Goal: Transaction & Acquisition: Purchase product/service

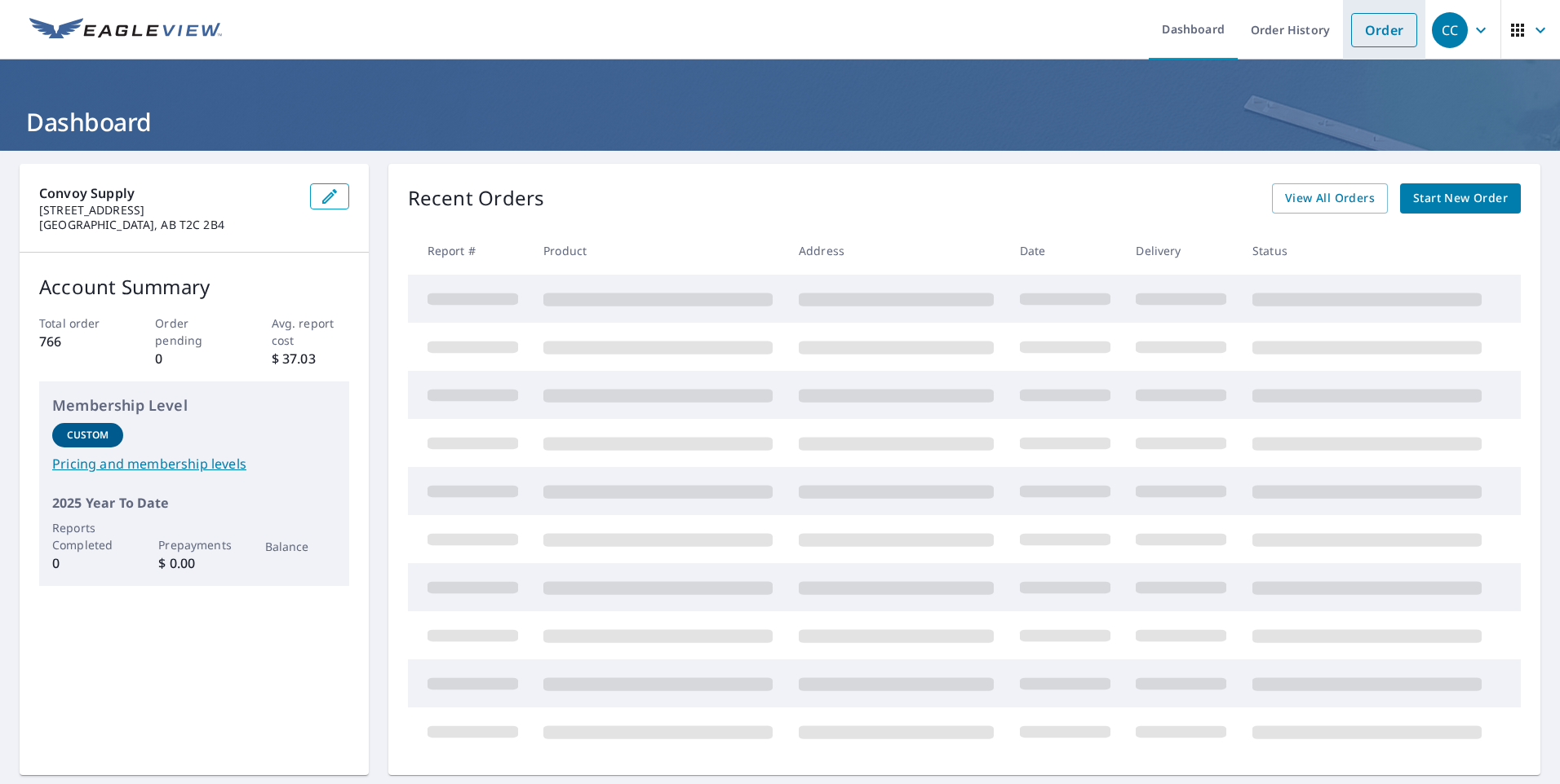
click at [1371, 30] on link "Order" at bounding box center [1384, 30] width 66 height 34
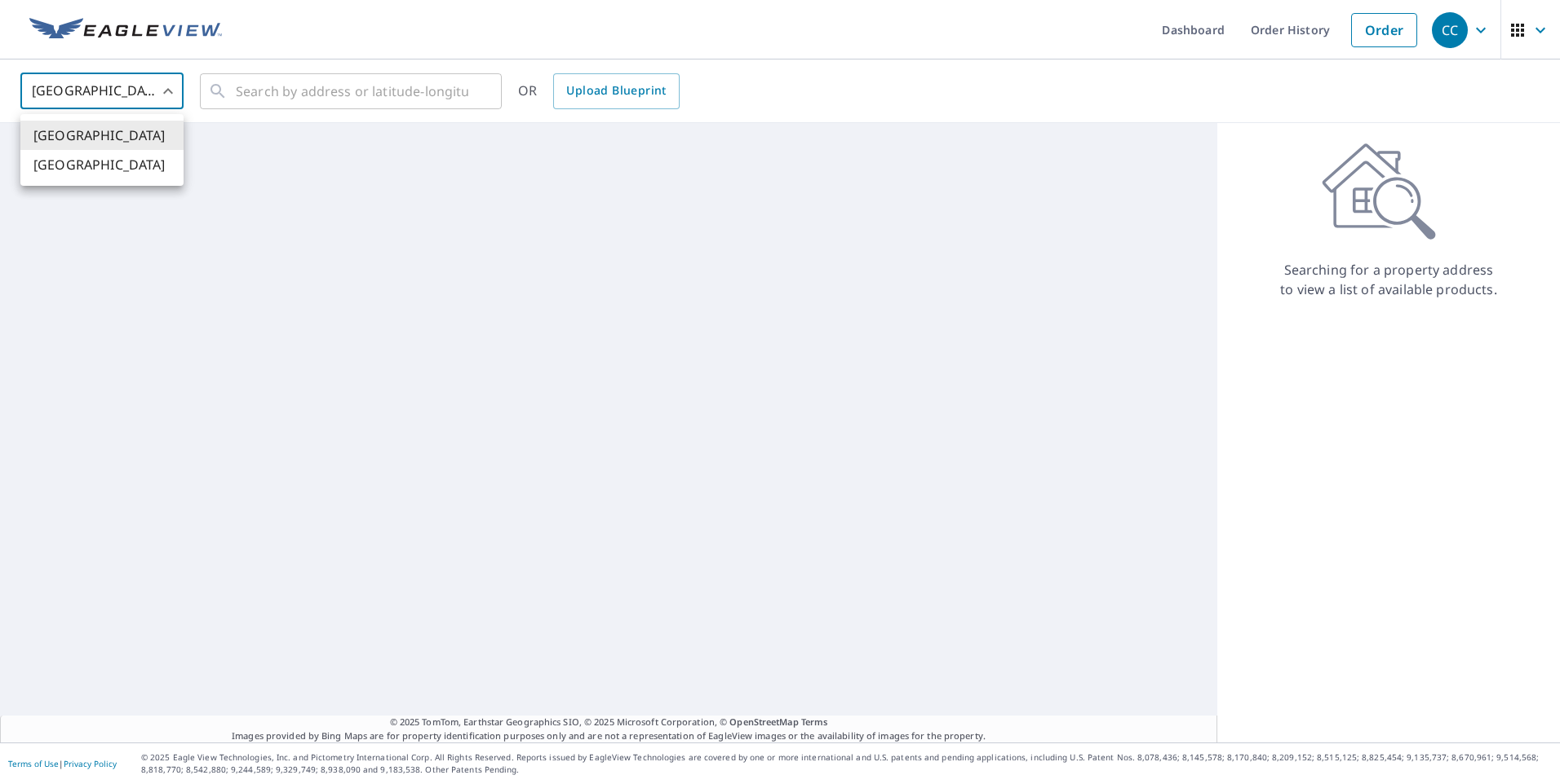
click at [124, 82] on body "CC CC Dashboard Order History Order CC United States US ​ ​ OR Upload Blueprint…" at bounding box center [780, 392] width 1560 height 784
click at [120, 176] on li "[GEOGRAPHIC_DATA]" at bounding box center [102, 164] width 163 height 29
type input "CA"
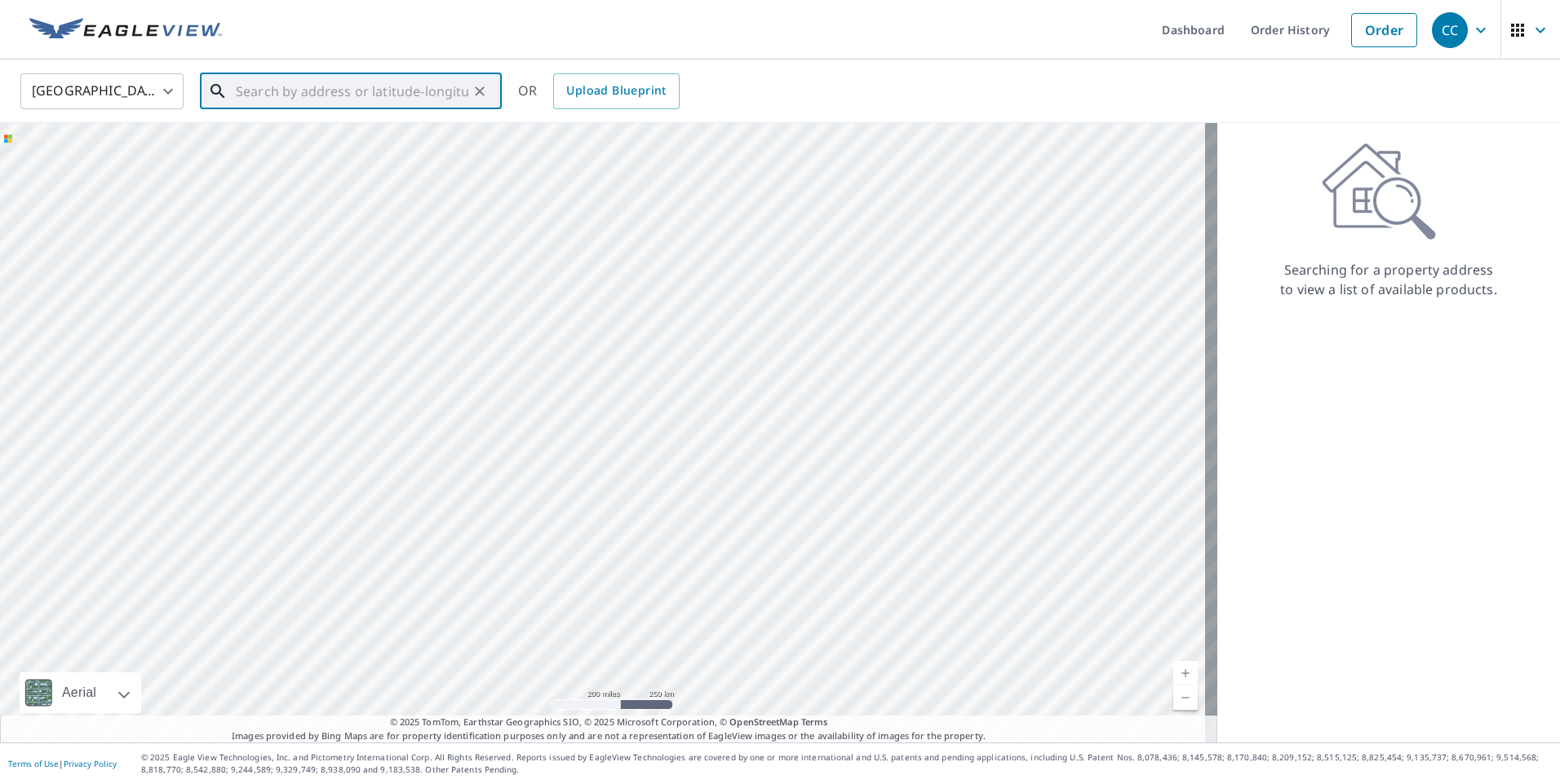
click at [282, 97] on input "text" at bounding box center [352, 91] width 233 height 45
paste input "convoysupplylogostacked_constmaterials_rgb Kayly"
type input "convoysupplylogostacked_constmaterials_rgb Kayly"
click at [305, 89] on input "text" at bounding box center [352, 91] width 233 height 45
paste input "[STREET_ADDRESS]"
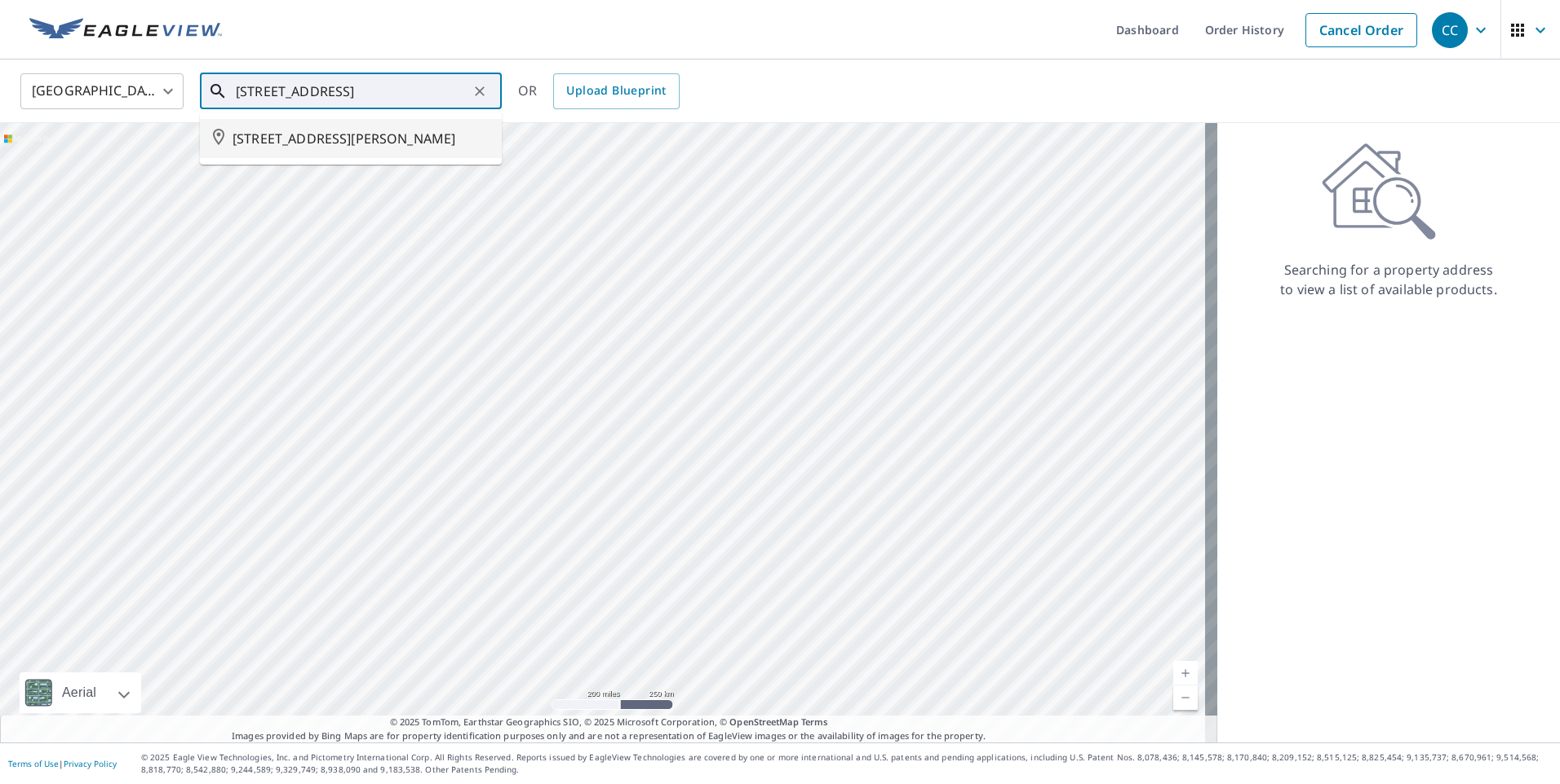
click at [352, 149] on span "[STREET_ADDRESS][PERSON_NAME]" at bounding box center [360, 139] width 256 height 20
type input "[STREET_ADDRESS][PERSON_NAME]"
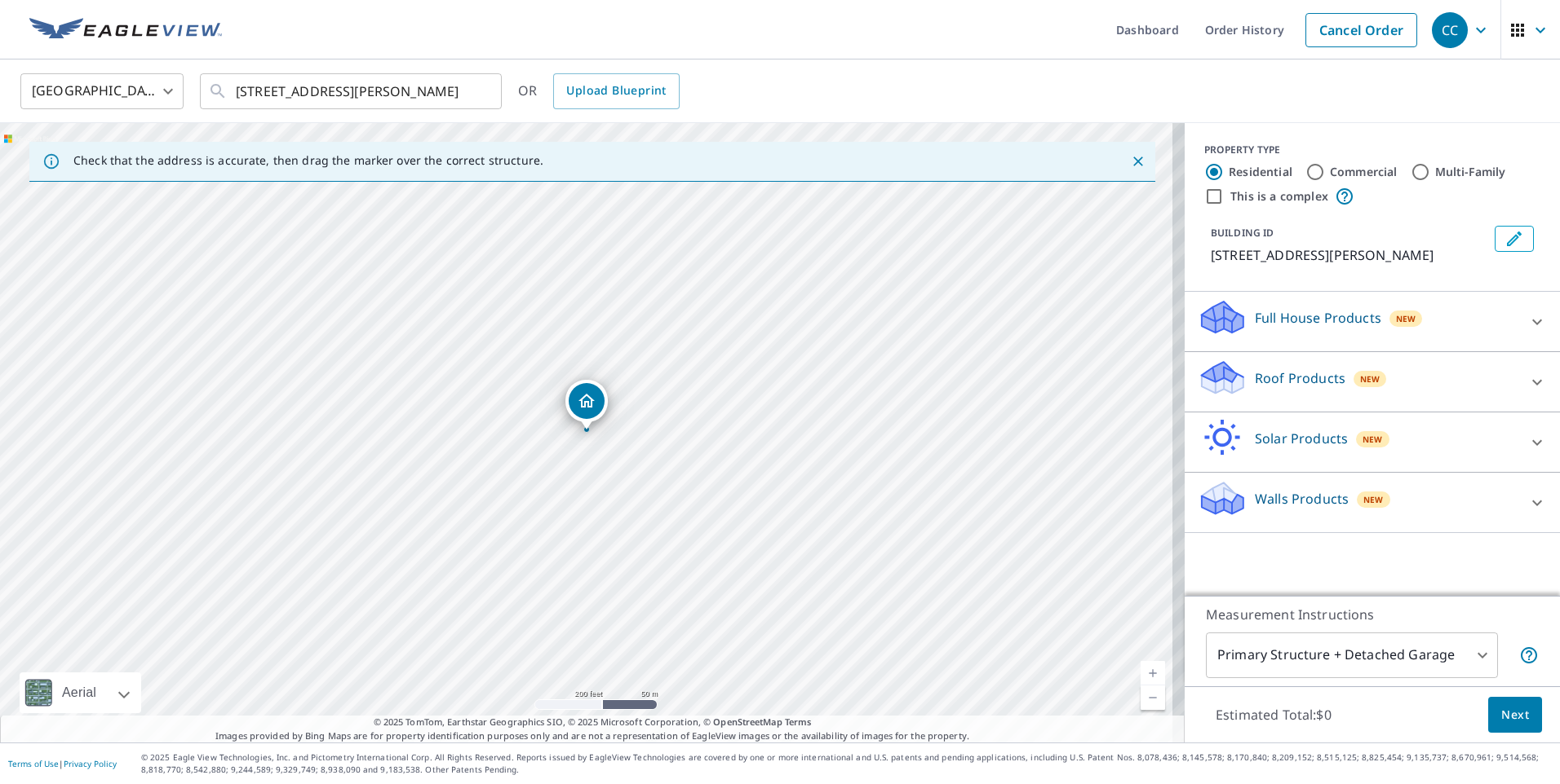
click at [1392, 330] on div "Full House Products New" at bounding box center [1358, 322] width 320 height 46
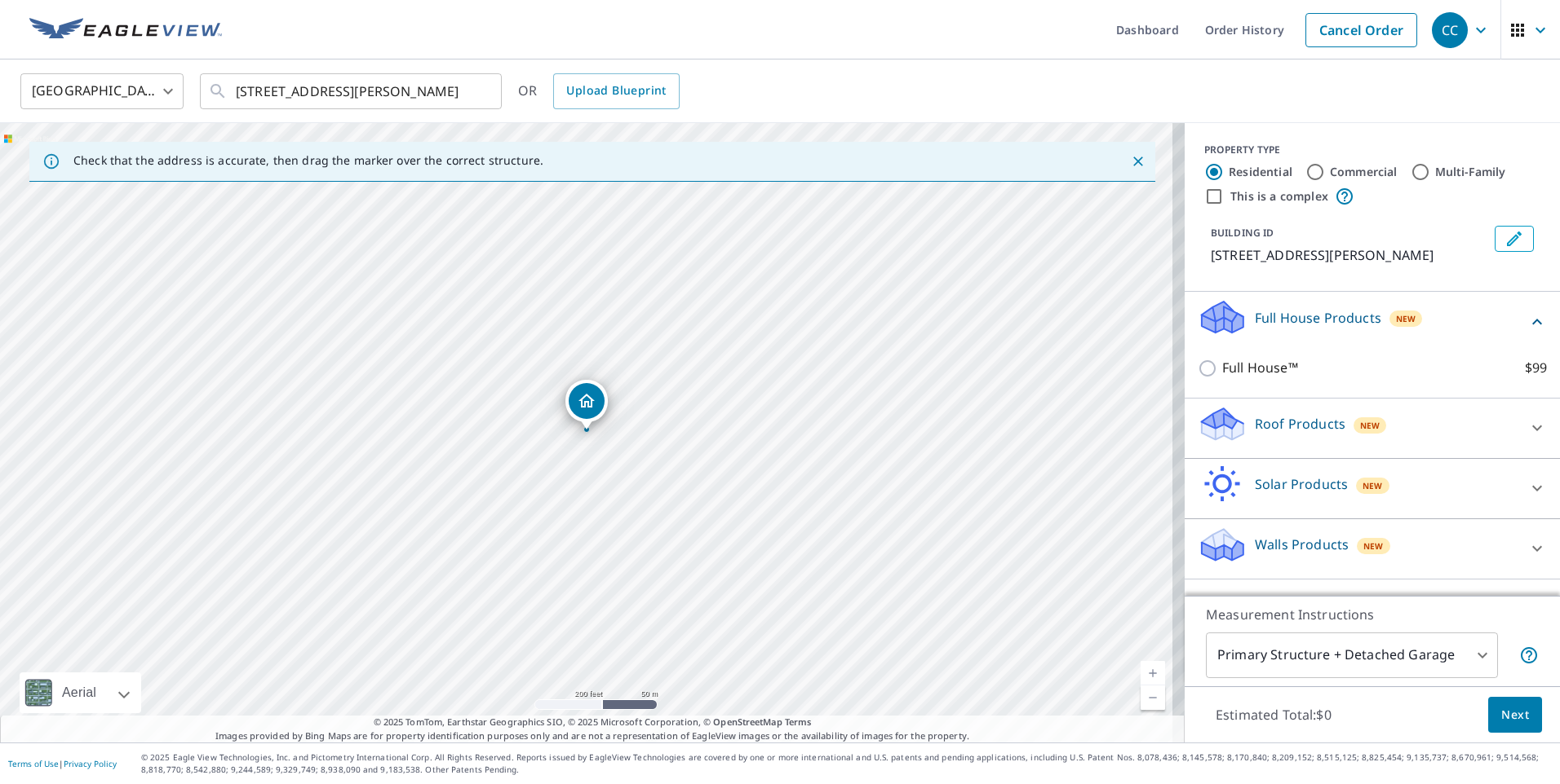
click at [1358, 313] on p "Full House Products" at bounding box center [1318, 318] width 127 height 20
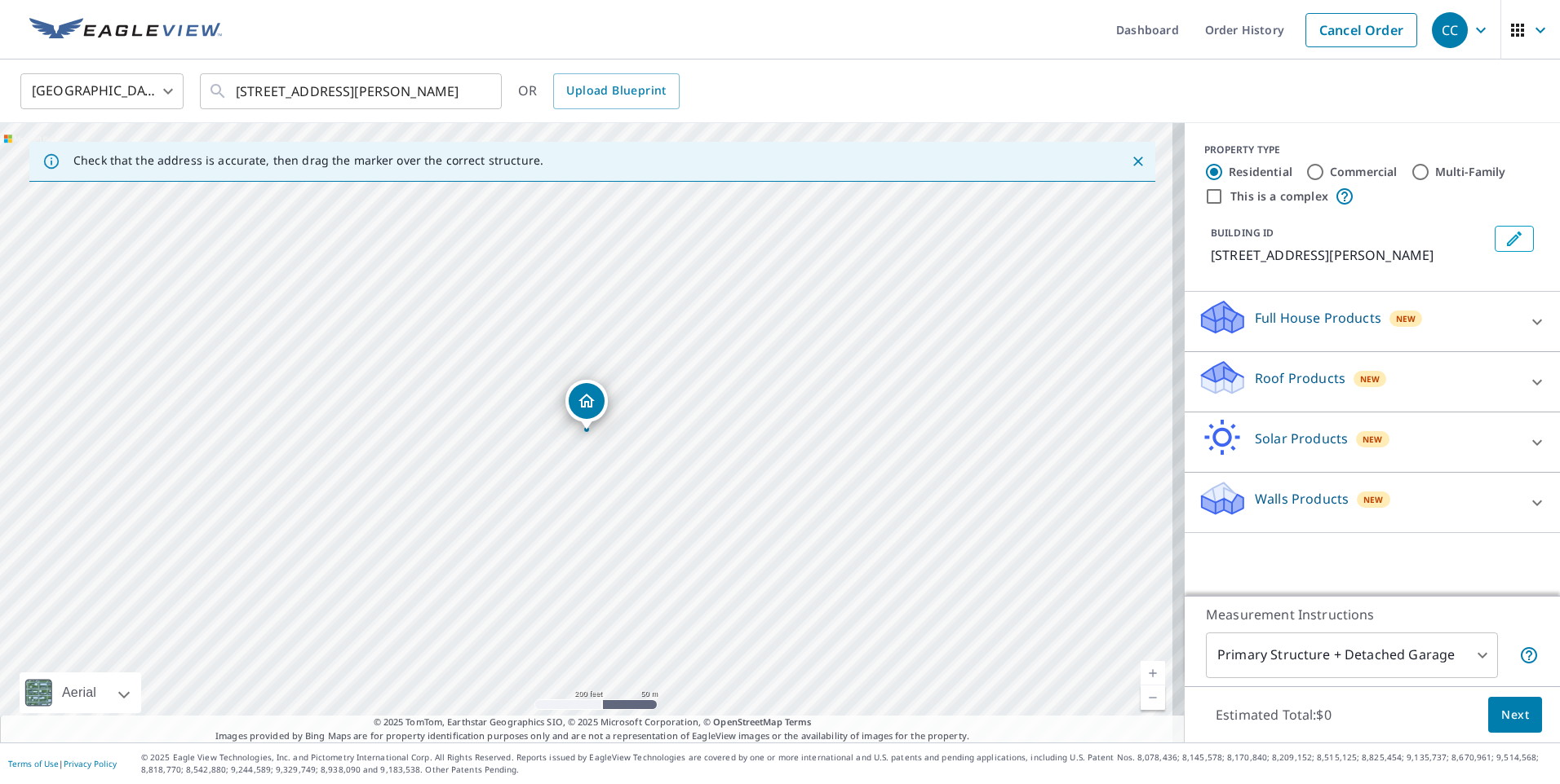
click at [1360, 381] on span "New" at bounding box center [1370, 379] width 21 height 13
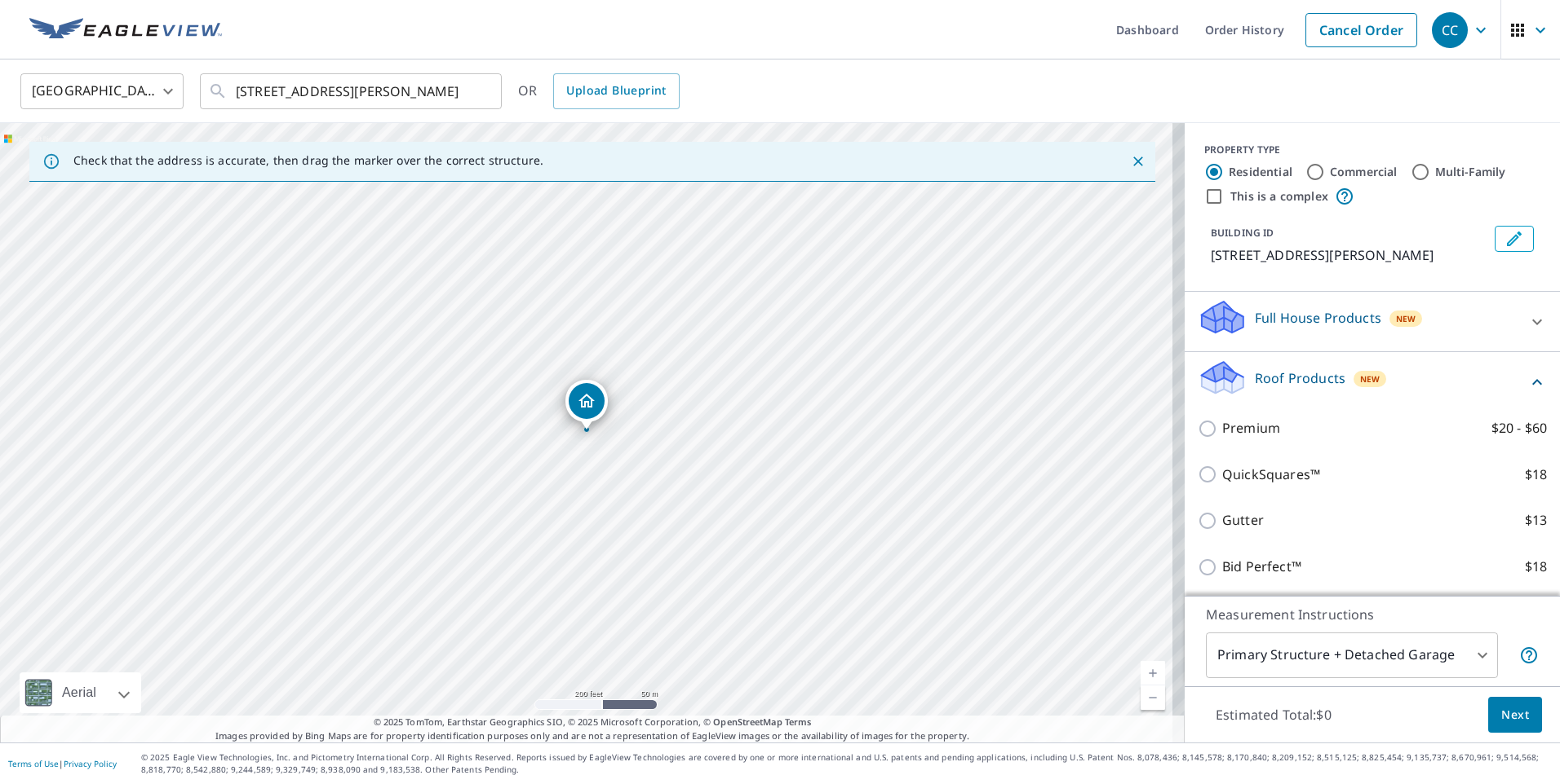
drag, startPoint x: 1351, startPoint y: 381, endPoint x: 1302, endPoint y: 341, distance: 63.3
click at [1302, 328] on p "Full House Products" at bounding box center [1318, 318] width 127 height 20
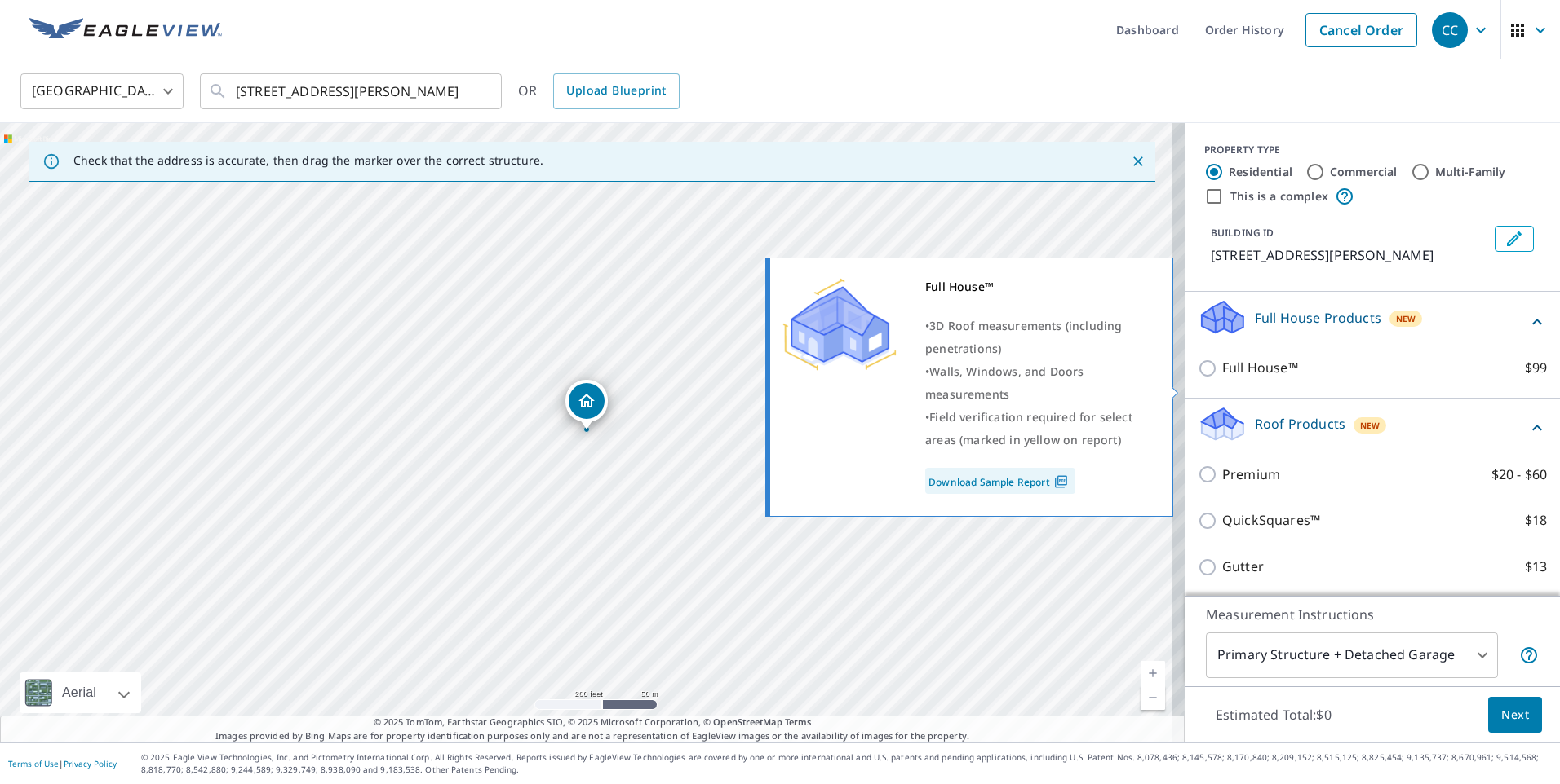
click at [1271, 379] on p "Full House™" at bounding box center [1260, 368] width 76 height 20
click at [1222, 379] on input "Full House™ $99" at bounding box center [1210, 369] width 24 height 20
checkbox input "true"
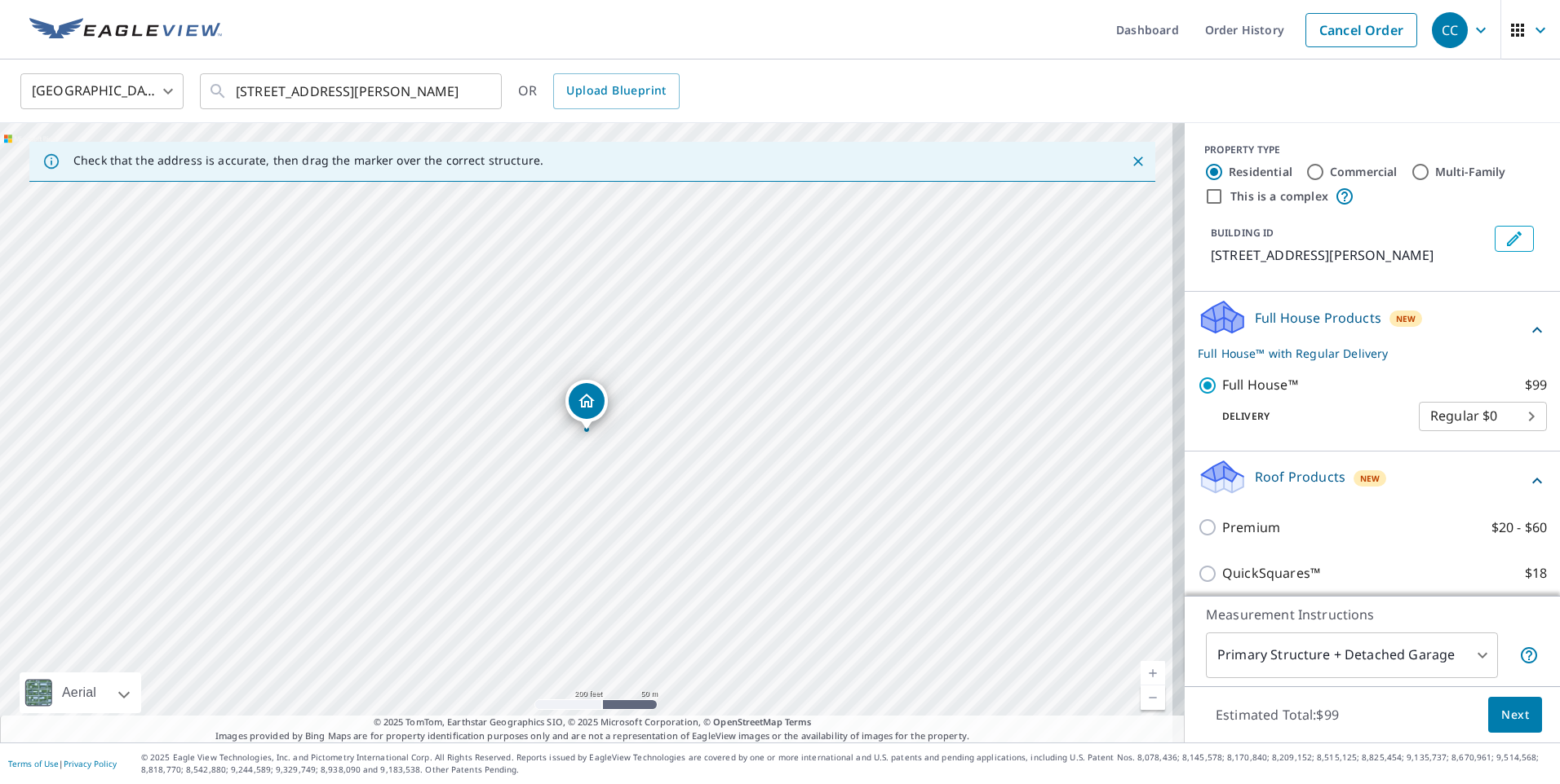
click at [1527, 705] on button "Next" at bounding box center [1515, 715] width 53 height 37
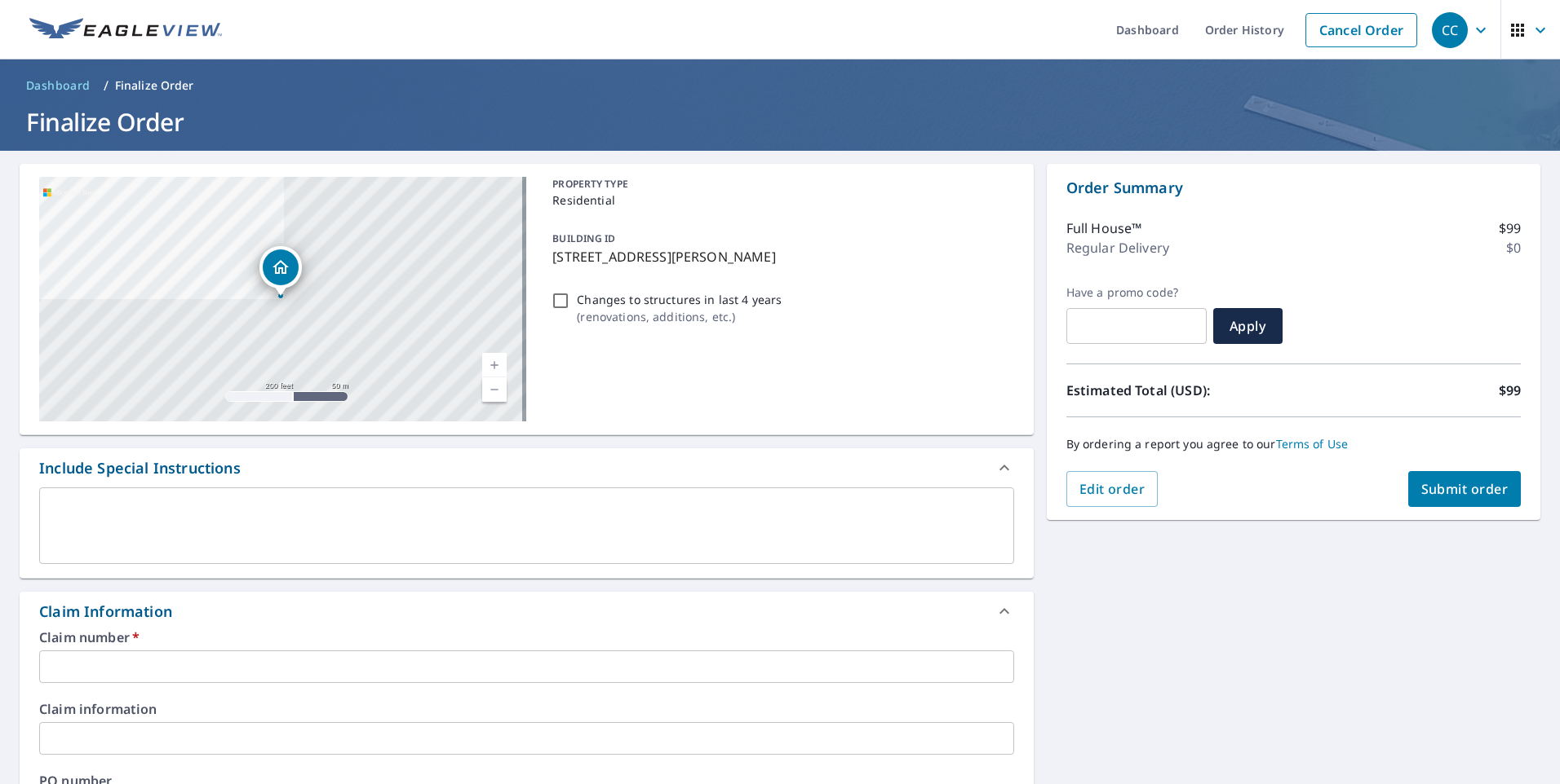
click at [485, 669] on input "text" at bounding box center [527, 666] width 975 height 33
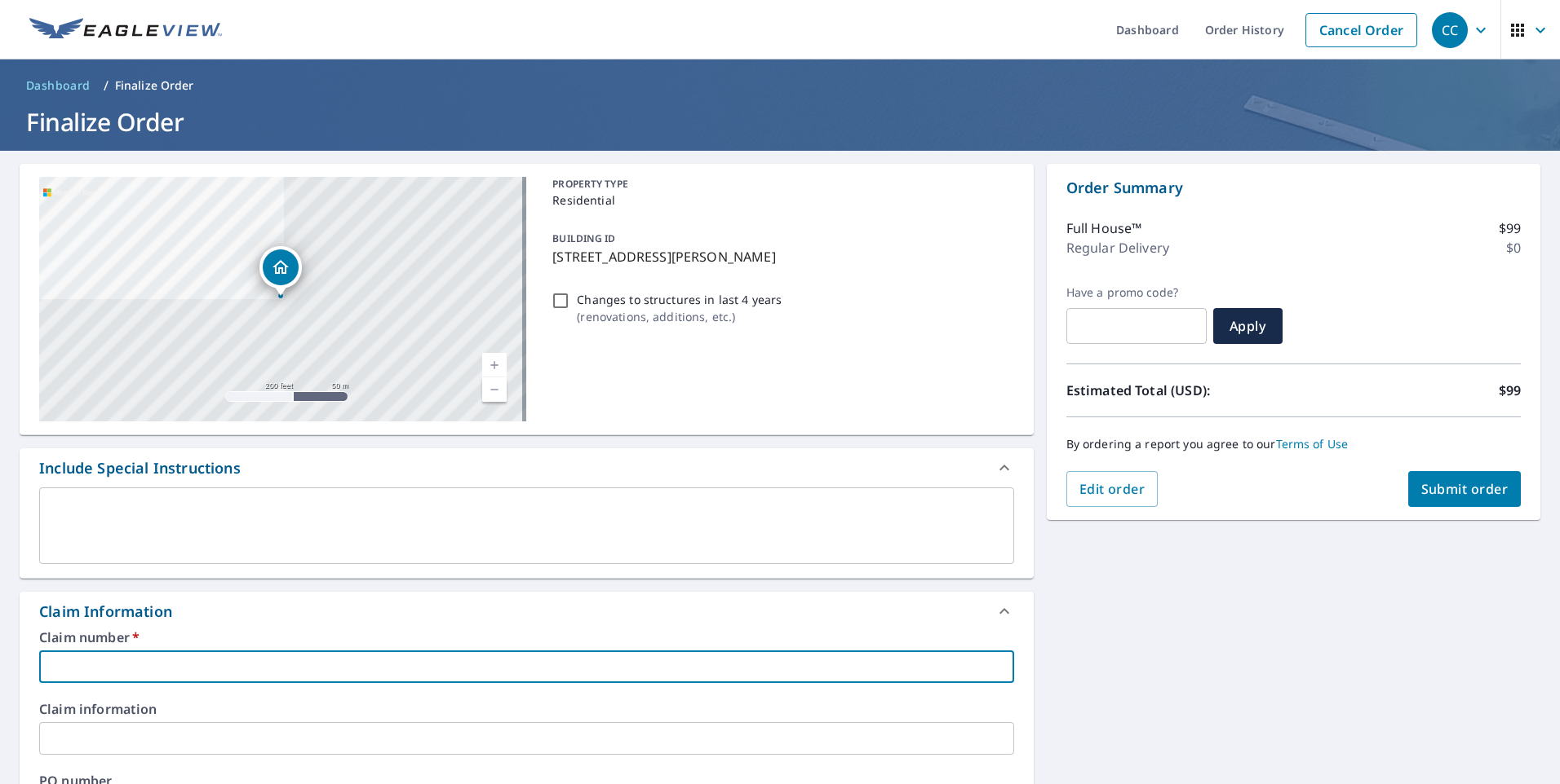
type input "P"
checkbox input "true"
type input "Pu"
checkbox input "true"
type input "Pur"
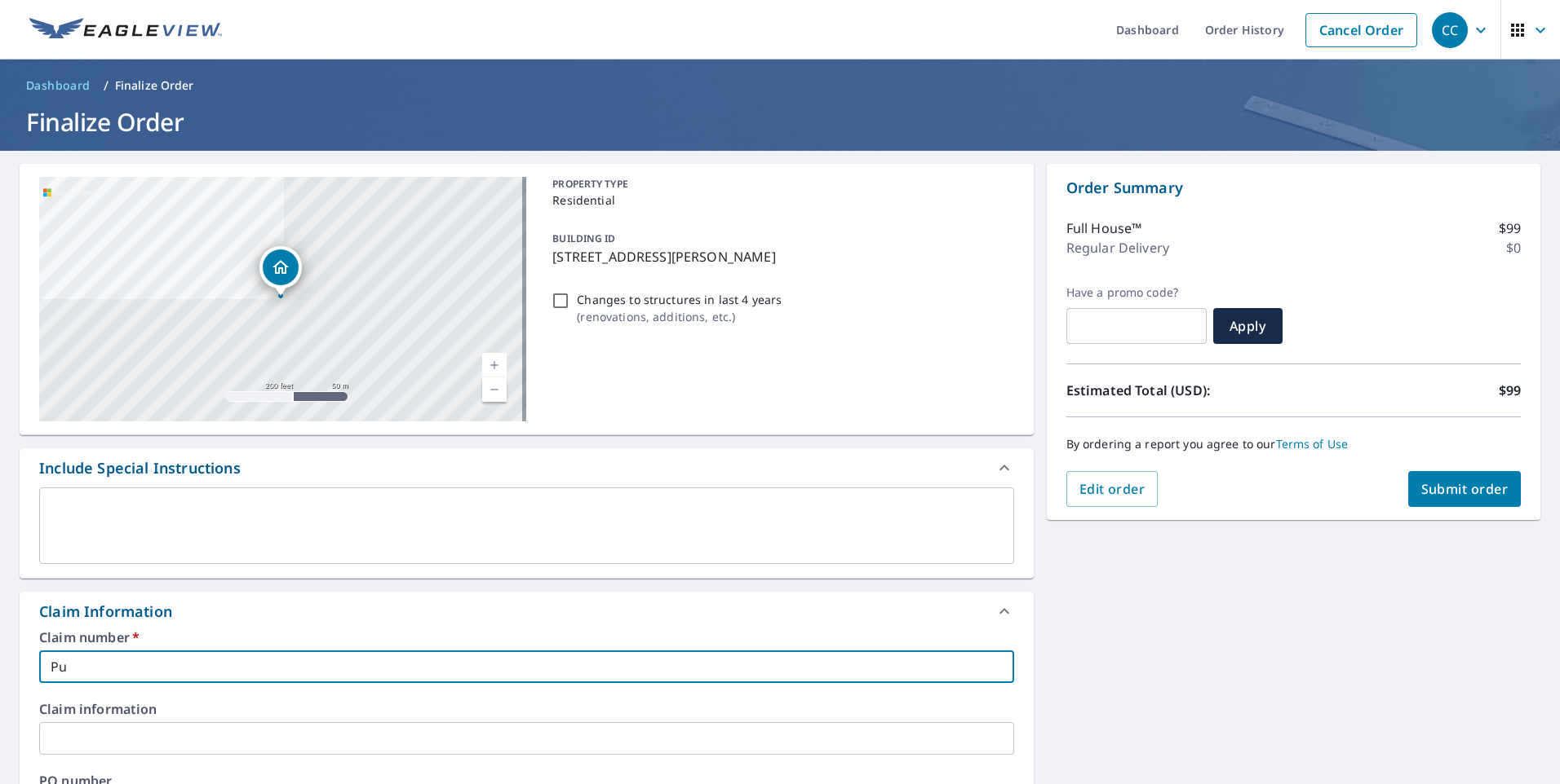
checkbox input "true"
type input "Pure"
checkbox input "true"
type input "Pure"
checkbox input "true"
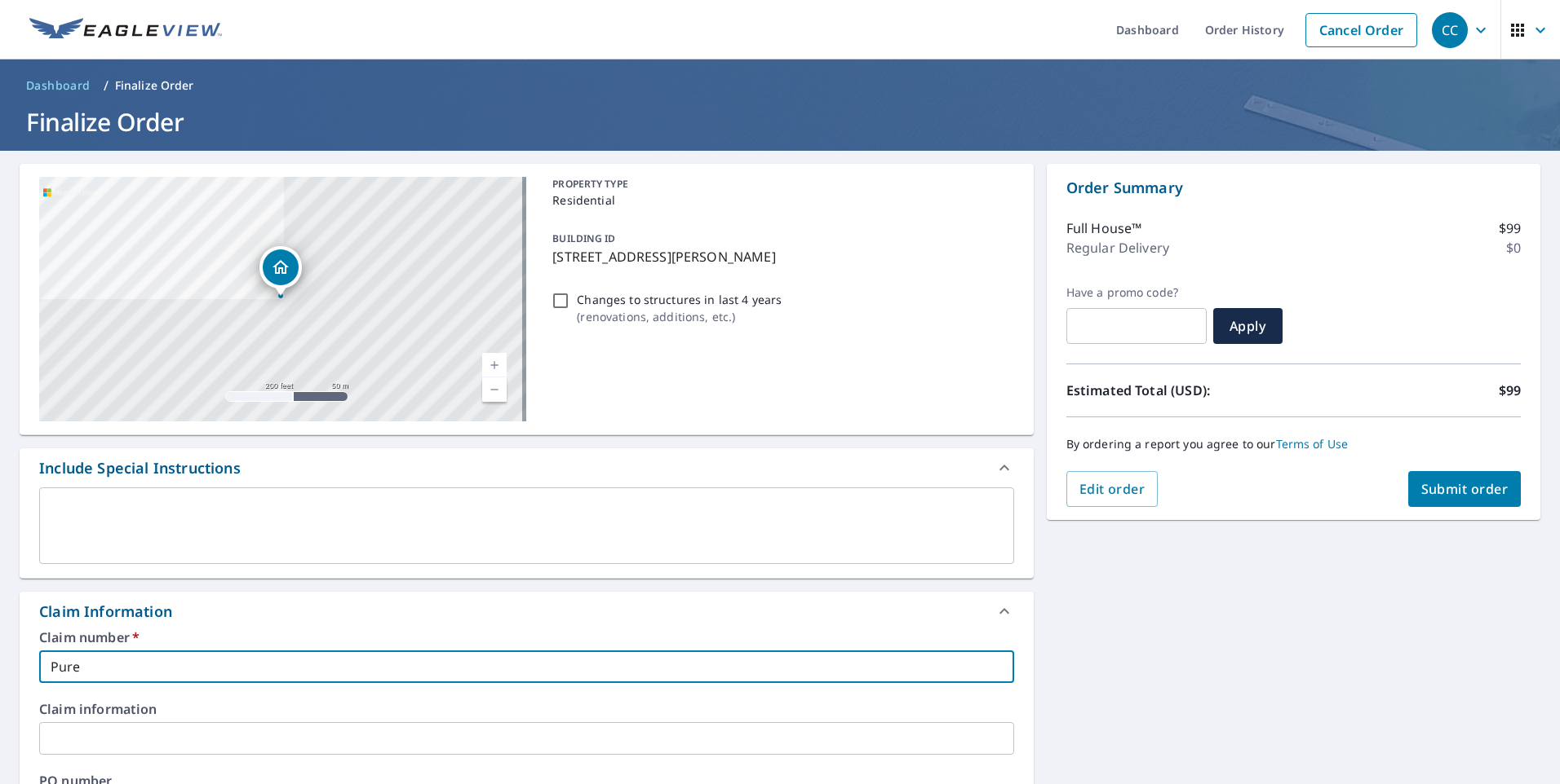
type input "Pure B"
checkbox input "true"
type input "Pure Bl"
checkbox input "true"
type input "Pure Blu"
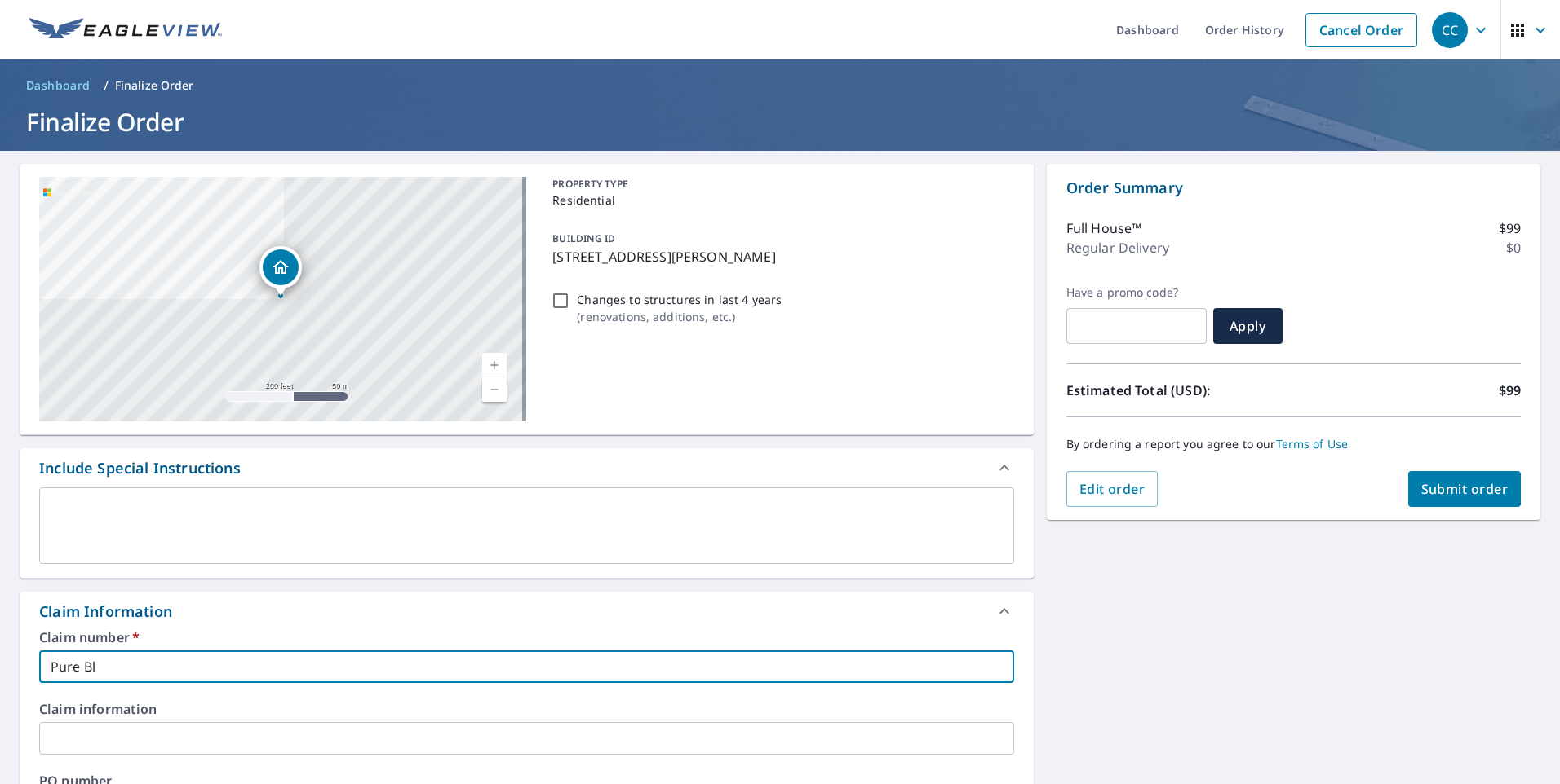
checkbox input "true"
type input "Pure Blue"
checkbox input "true"
type input "Pure Blue"
checkbox input "true"
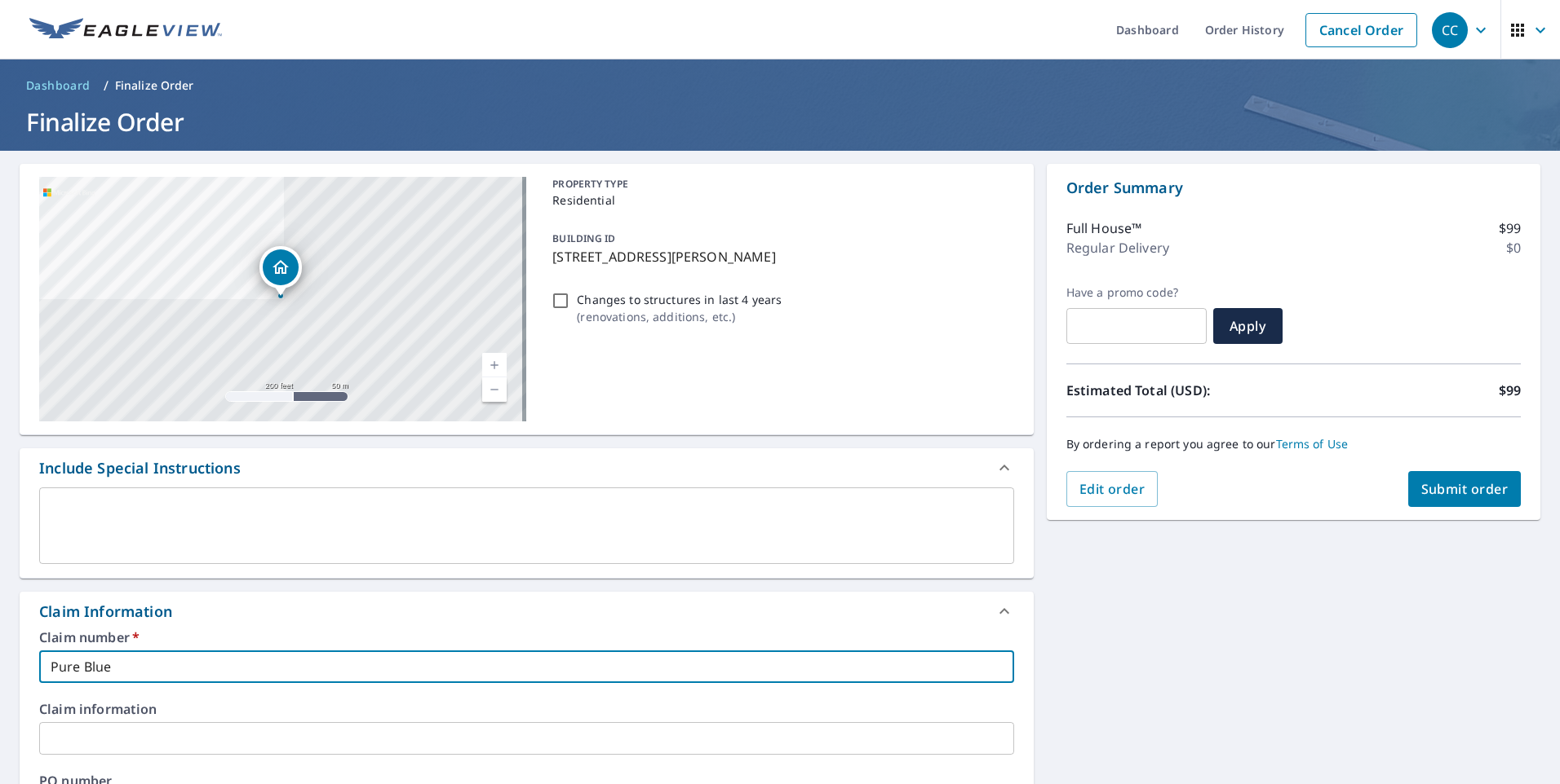
type input "Pure Blue"
click at [854, 529] on textarea at bounding box center [527, 527] width 952 height 46
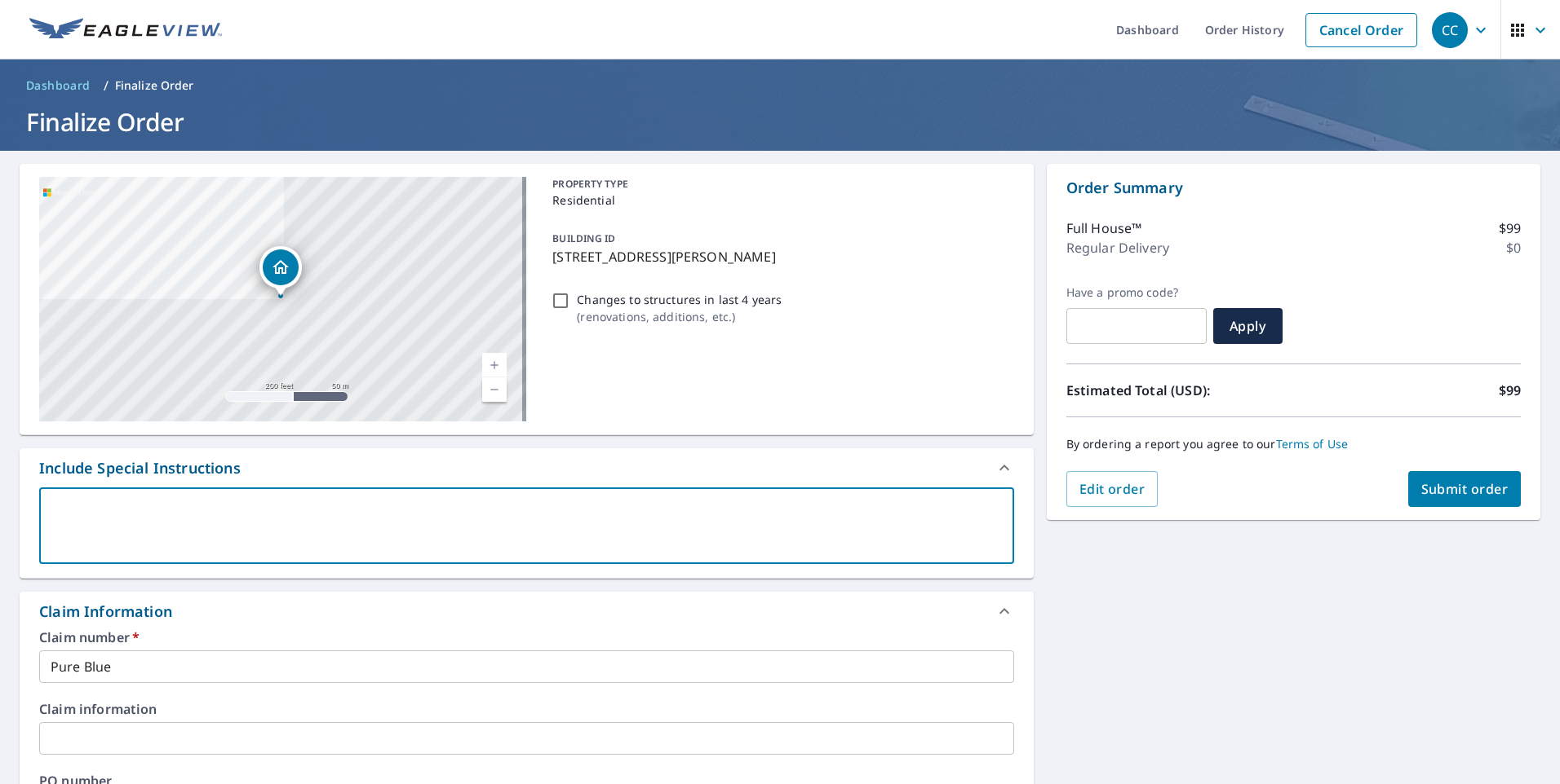
paste textarea "premium eagleview roof and wall report for"
type textarea "premium eagleview roof and wall report for"
type textarea "x"
checkbox input "true"
click at [215, 416] on div "[STREET_ADDRESS][PERSON_NAME]" at bounding box center [283, 299] width 487 height 245
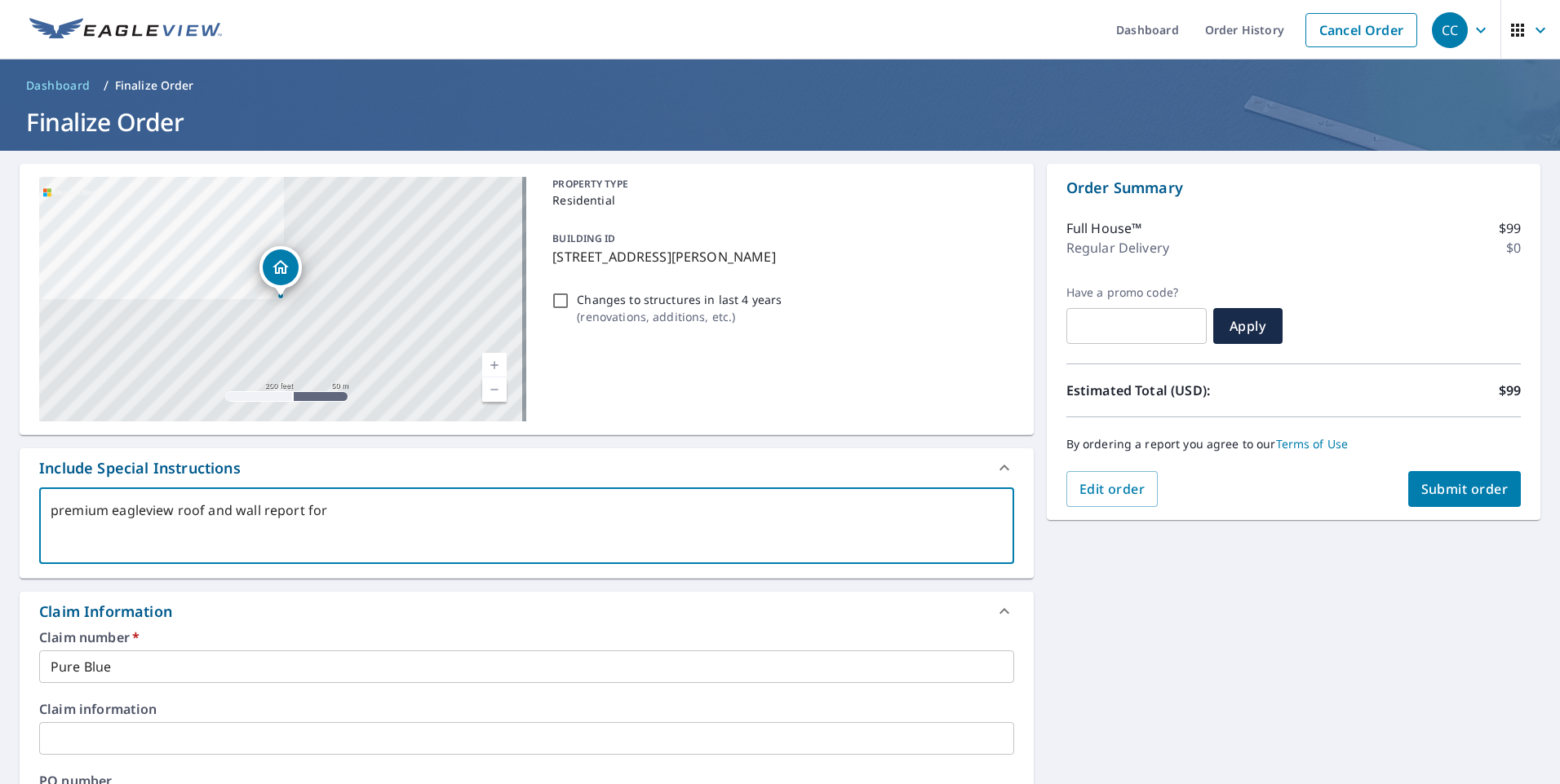
type textarea "x"
checkbox input "true"
type textarea "premium eagleview roof and wall report for"
type textarea "x"
checkbox input "true"
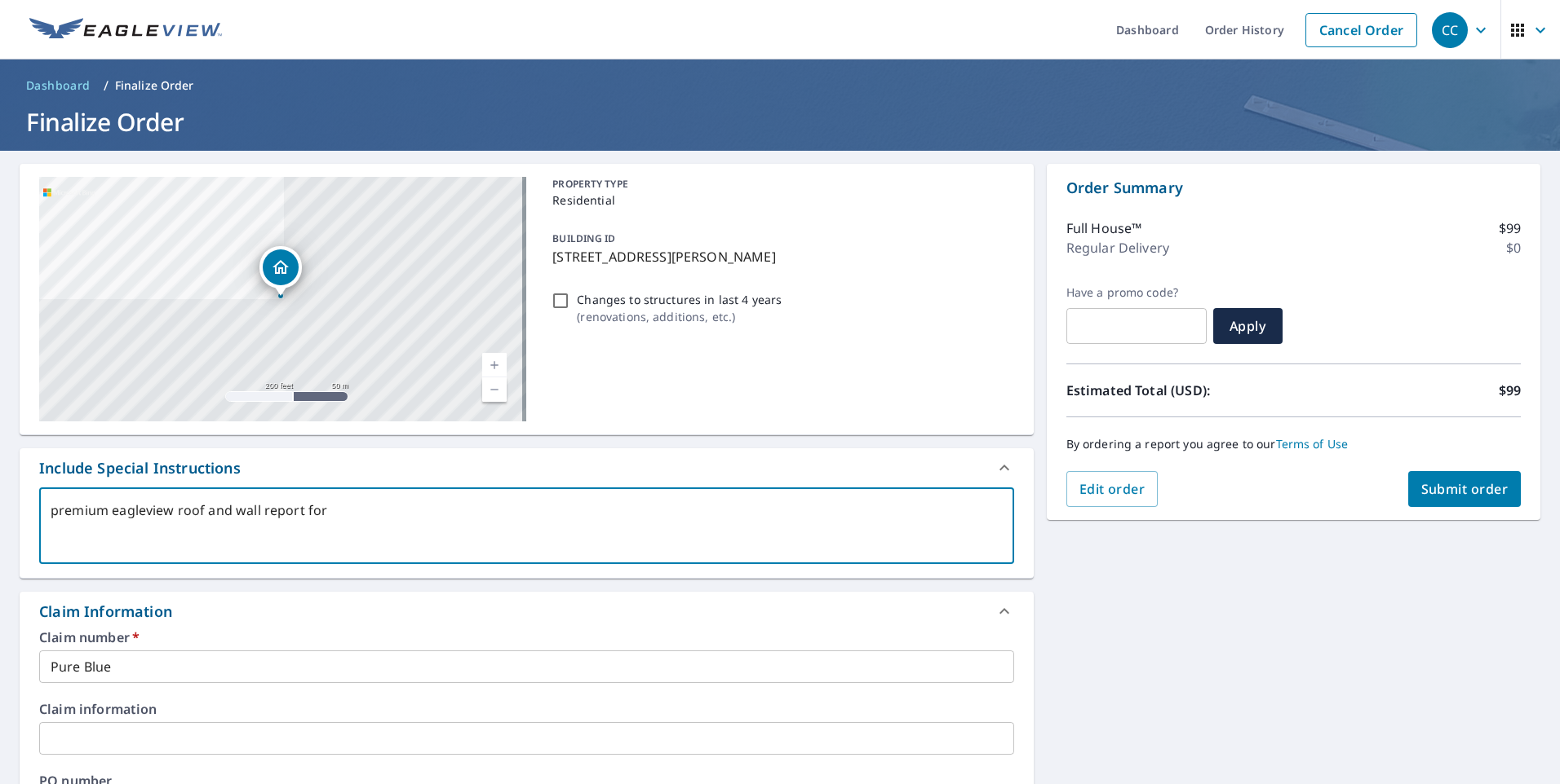
type textarea "premium eagleview roof and wall report fo"
type textarea "x"
checkbox input "true"
type textarea "premium eagleview roof and wall report f"
type textarea "x"
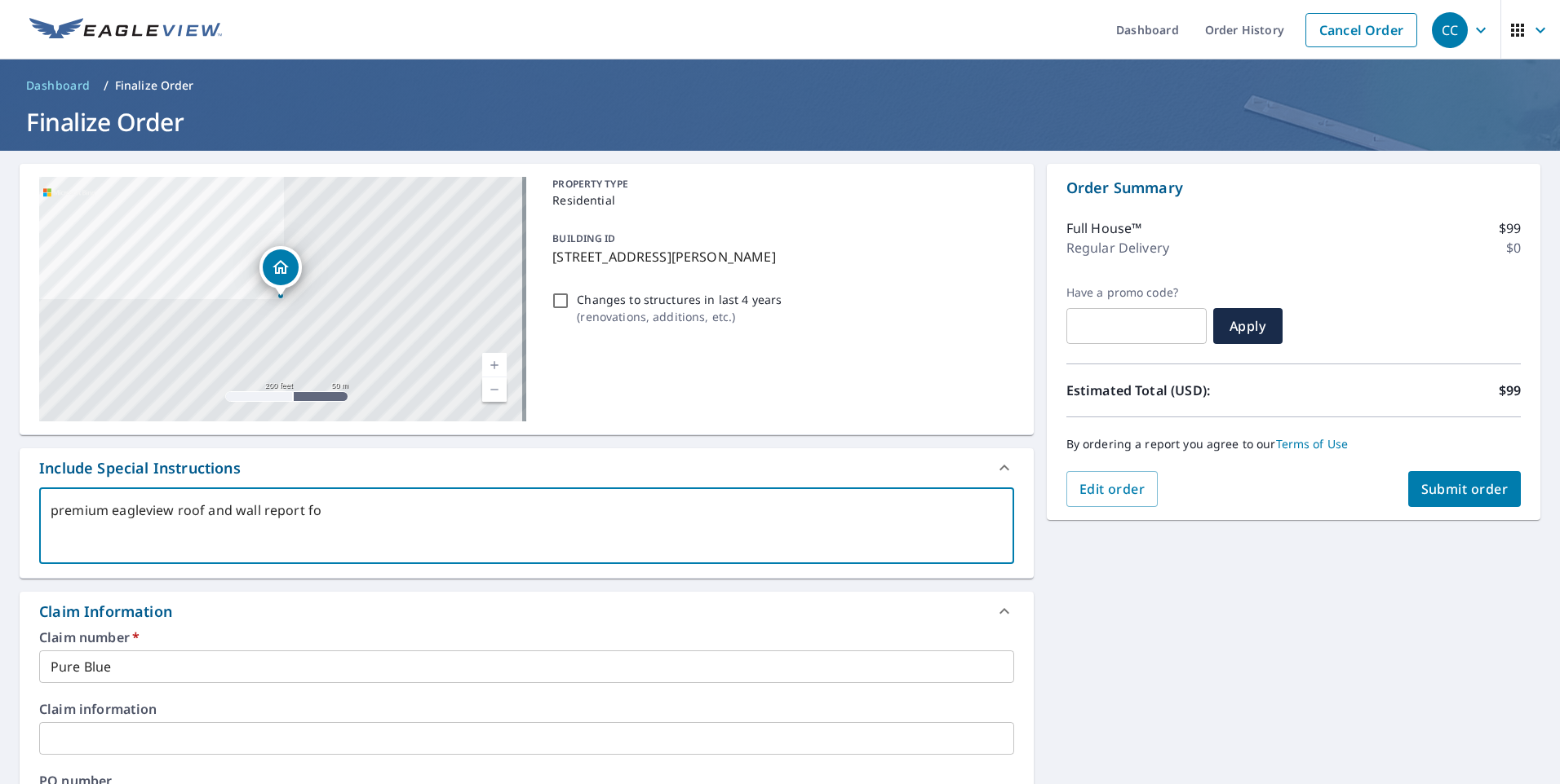
checkbox input "true"
type textarea "premium eagleview roof and wall report"
type textarea "x"
checkbox input "true"
type textarea "premium eagleview roof and wall report"
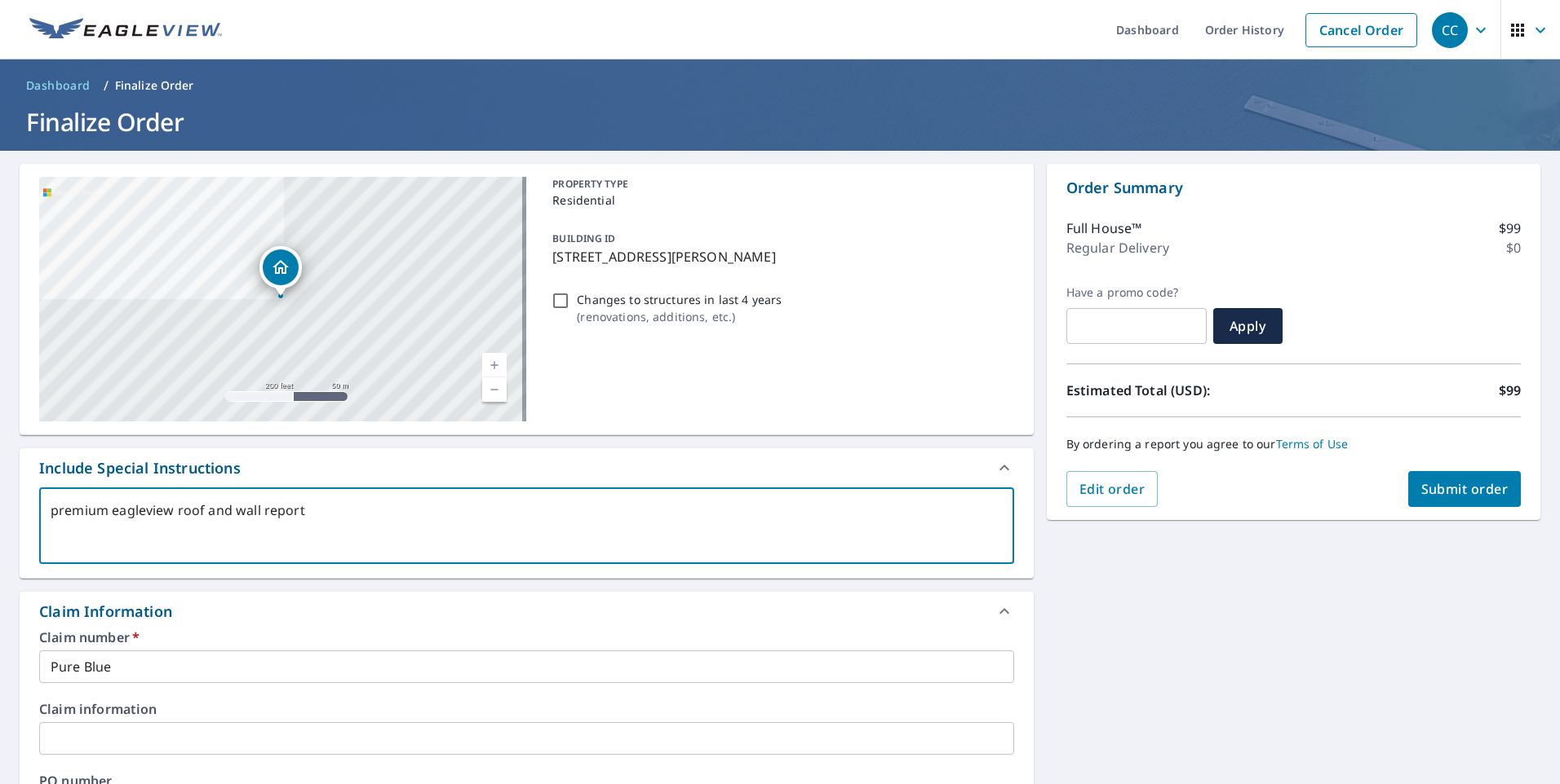
type textarea "x"
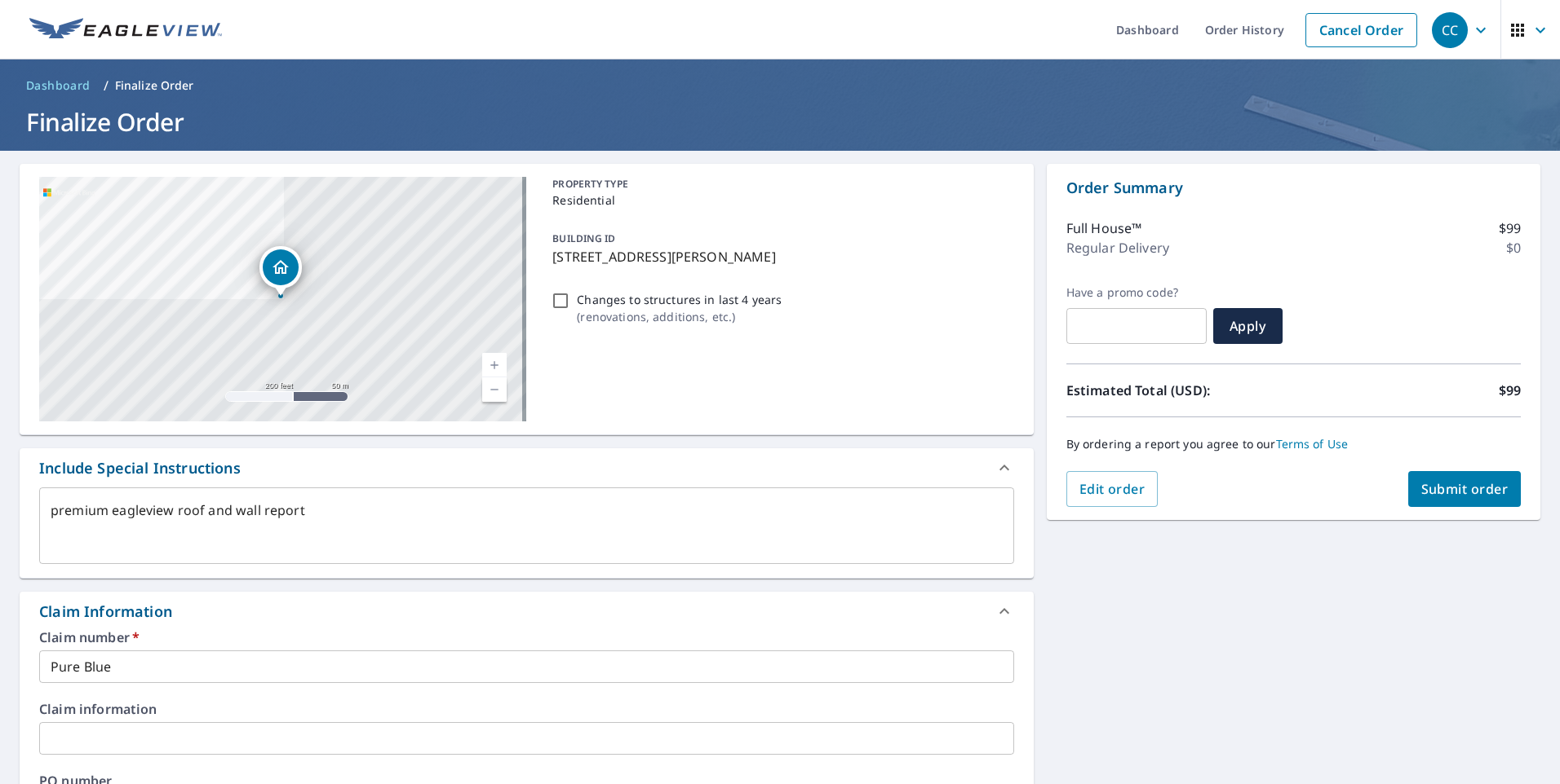
drag, startPoint x: 1469, startPoint y: 485, endPoint x: 1410, endPoint y: 609, distance: 137.3
click at [1410, 609] on div "[STREET_ADDRESS][GEOGRAPHIC_DATA][PERSON_NAME] A standard road map Aerial A det…" at bounding box center [780, 748] width 1560 height 1196
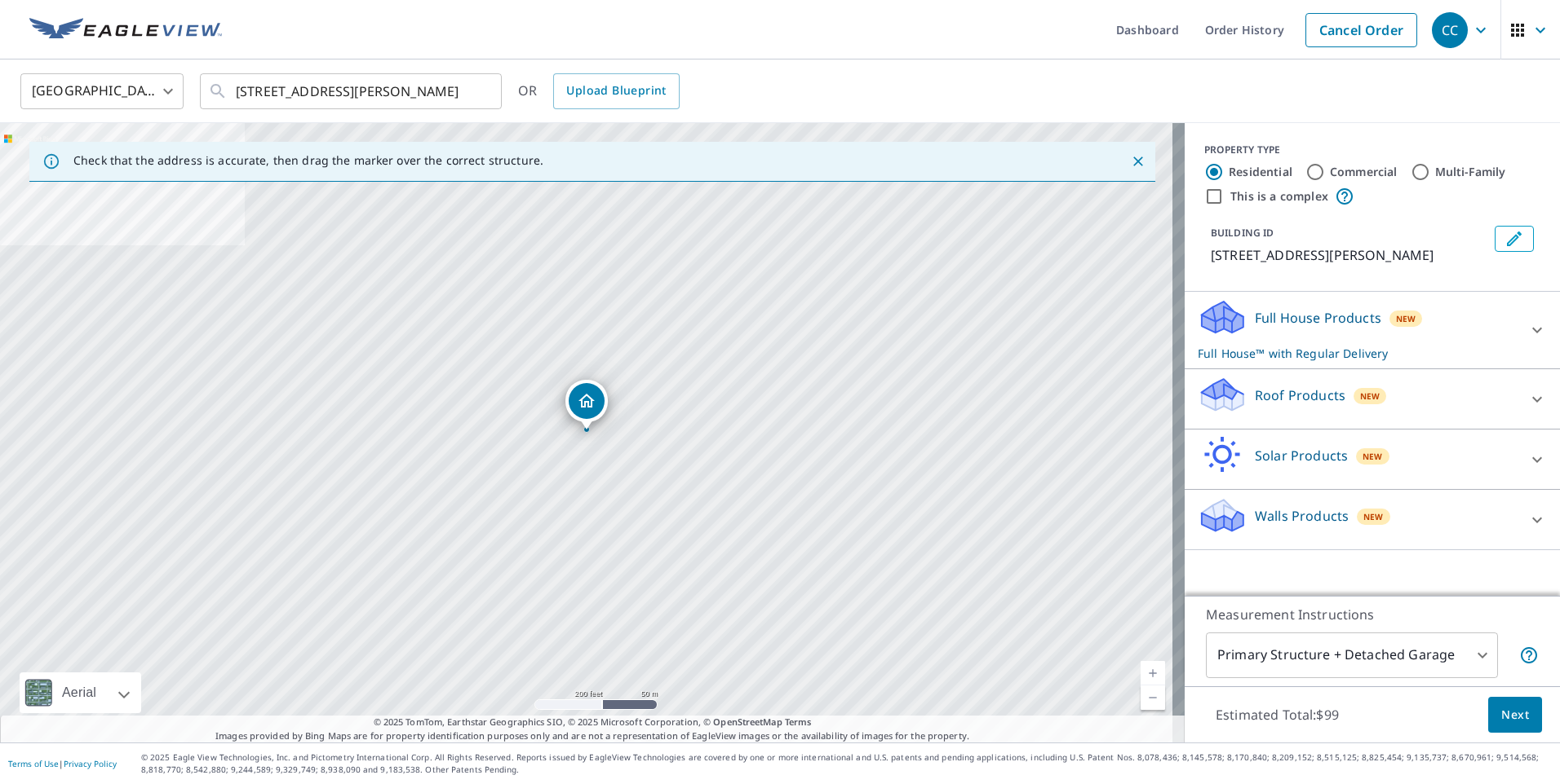
click at [1452, 401] on div "Roof Products New" at bounding box center [1358, 399] width 320 height 46
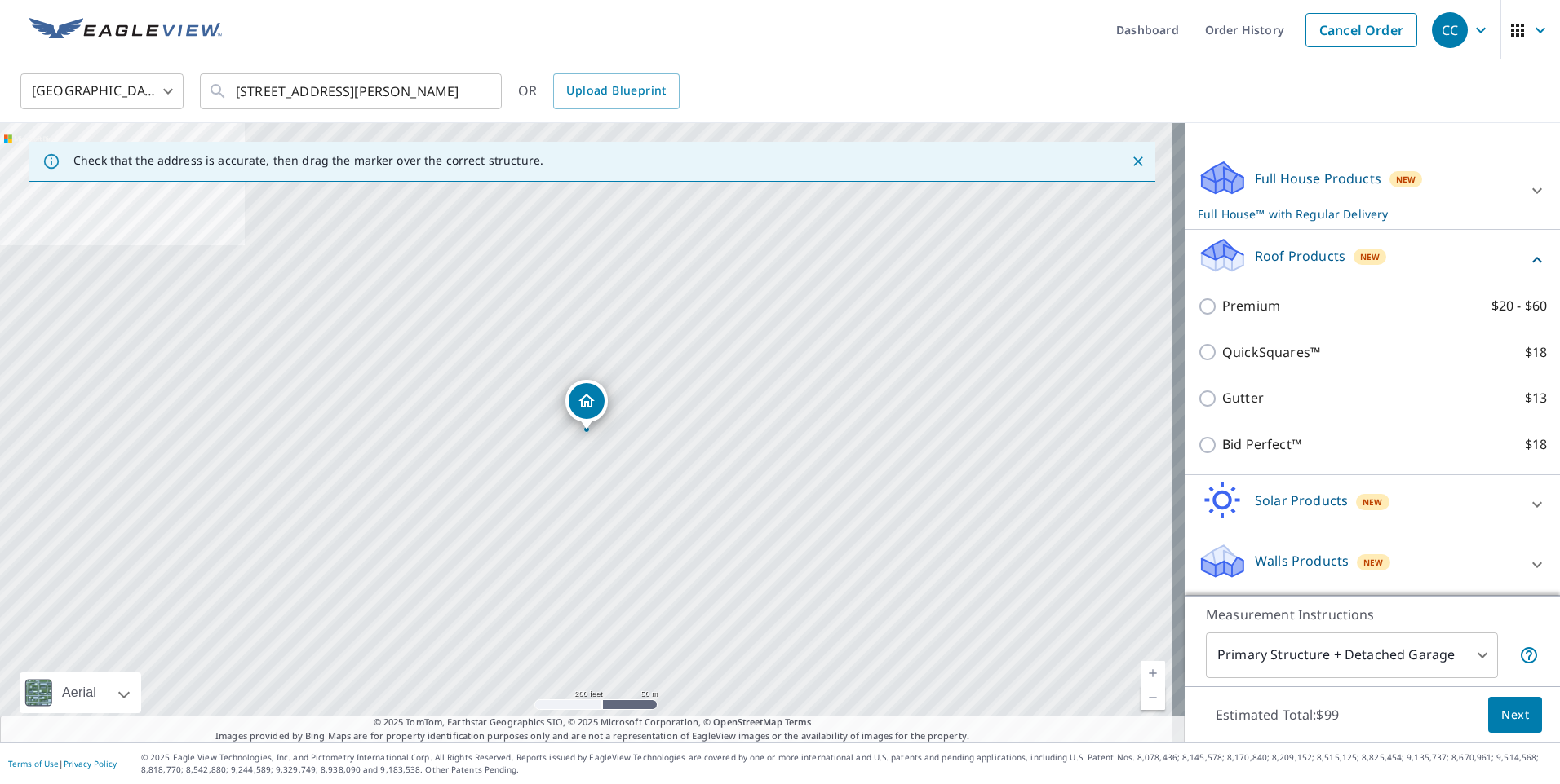
scroll to position [159, 0]
click at [1527, 563] on icon at bounding box center [1537, 565] width 20 height 20
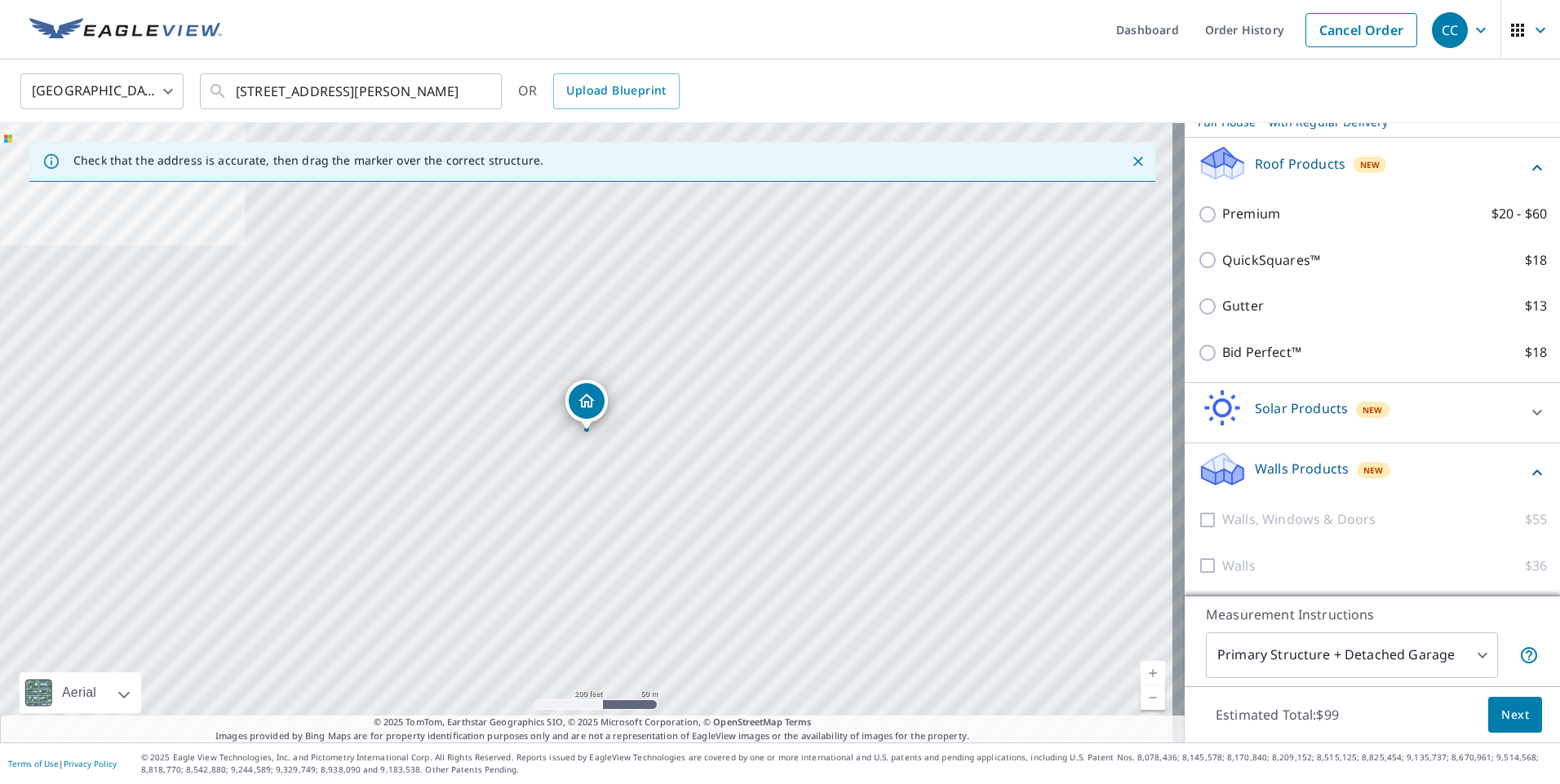
scroll to position [251, 0]
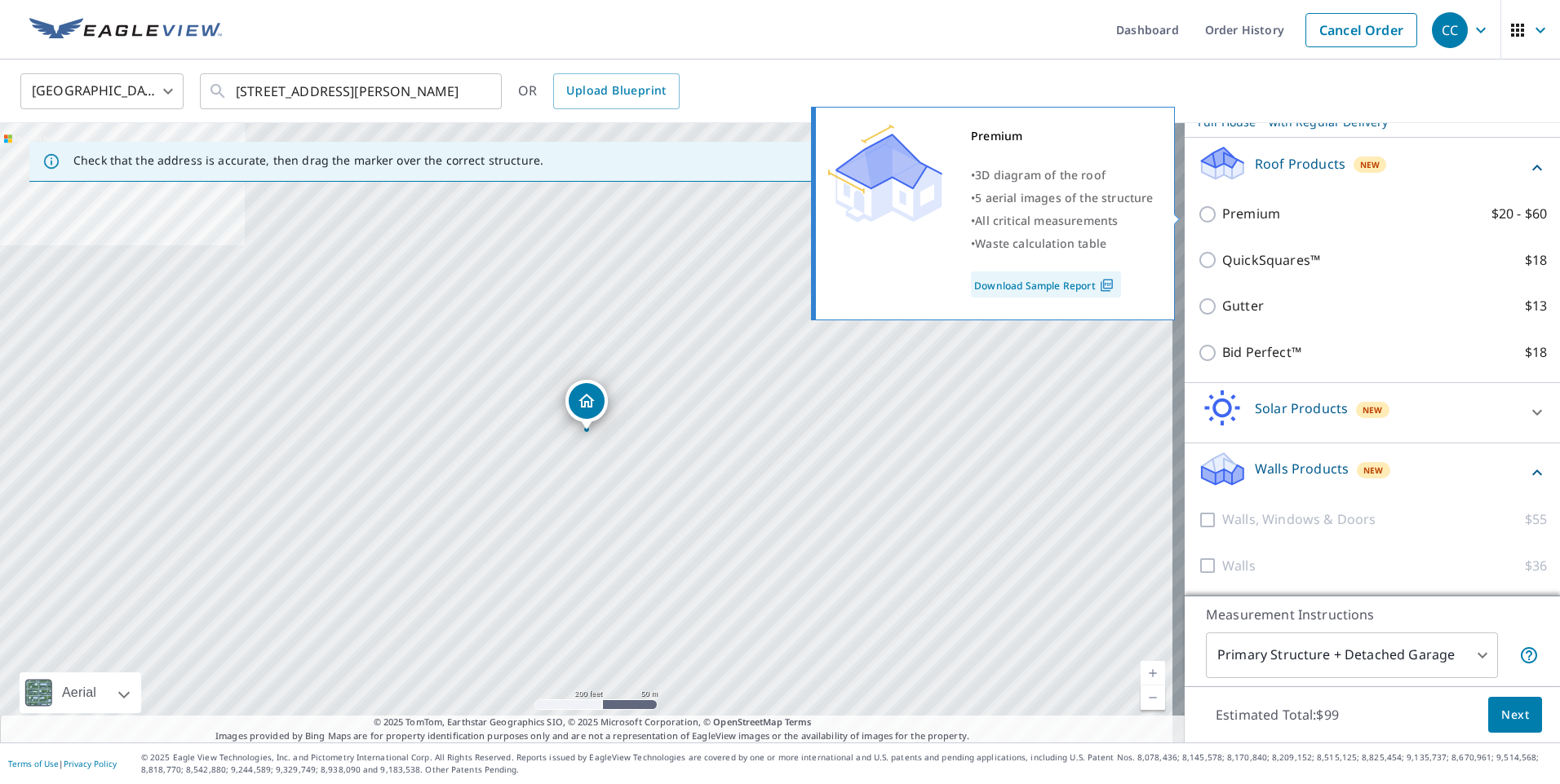
click at [1245, 215] on p "Premium" at bounding box center [1251, 214] width 58 height 20
click at [1222, 215] on input "Premium $20 - $60" at bounding box center [1210, 215] width 24 height 20
checkbox input "true"
checkbox input "false"
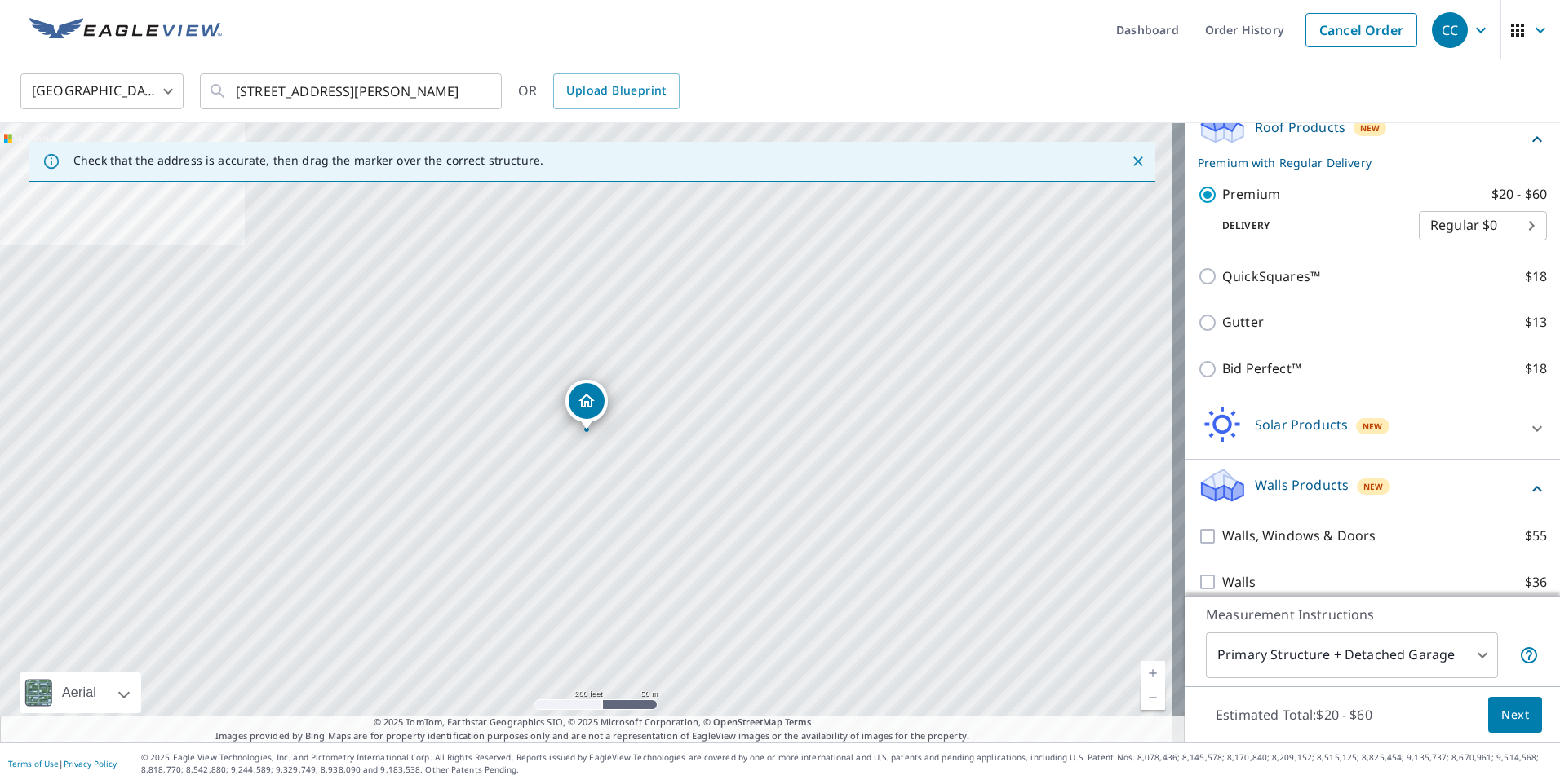
scroll to position [287, 0]
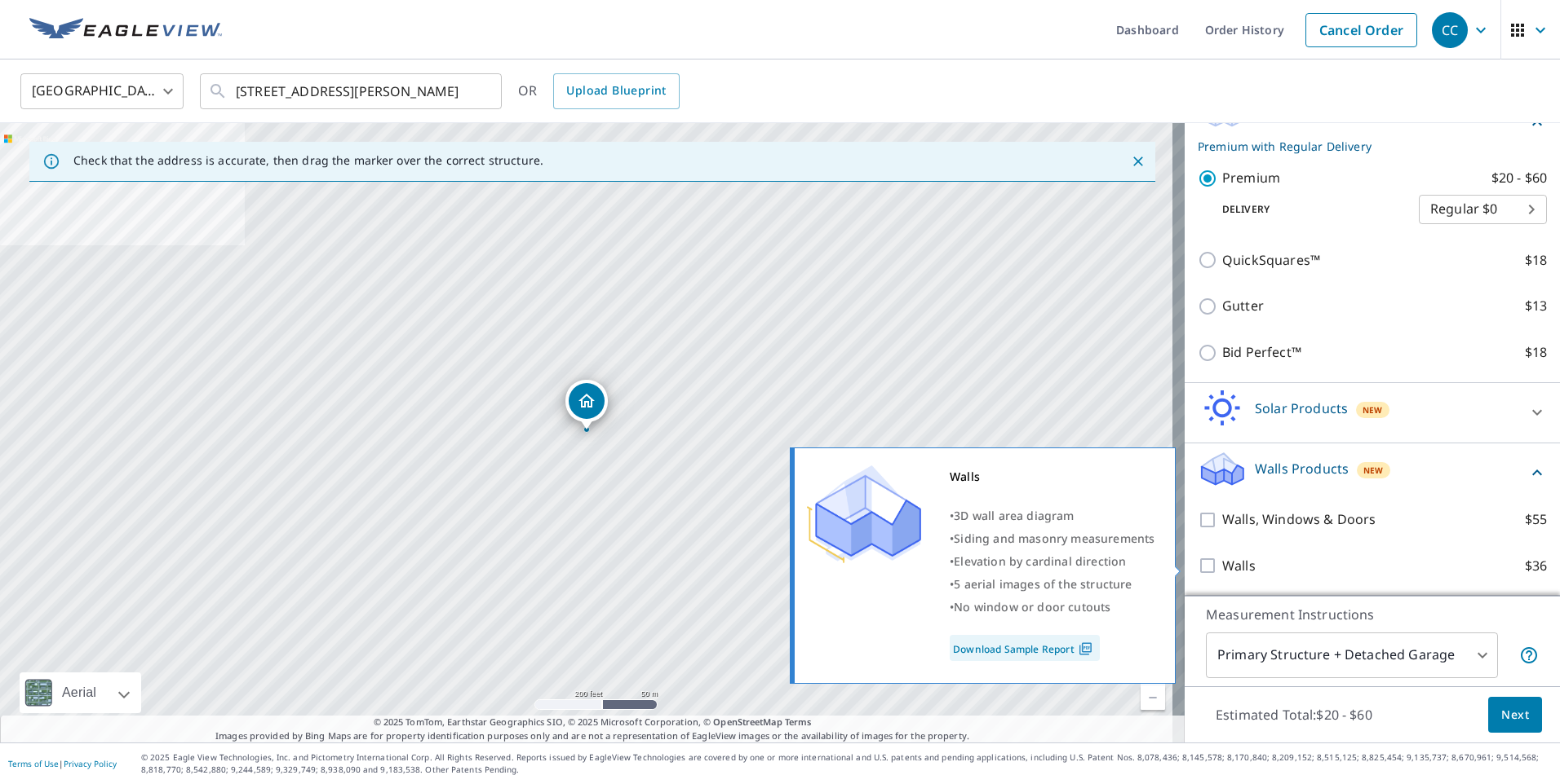
click at [1227, 573] on p "Walls" at bounding box center [1239, 566] width 34 height 20
click at [1222, 573] on input "Walls $36" at bounding box center [1210, 566] width 24 height 20
checkbox input "true"
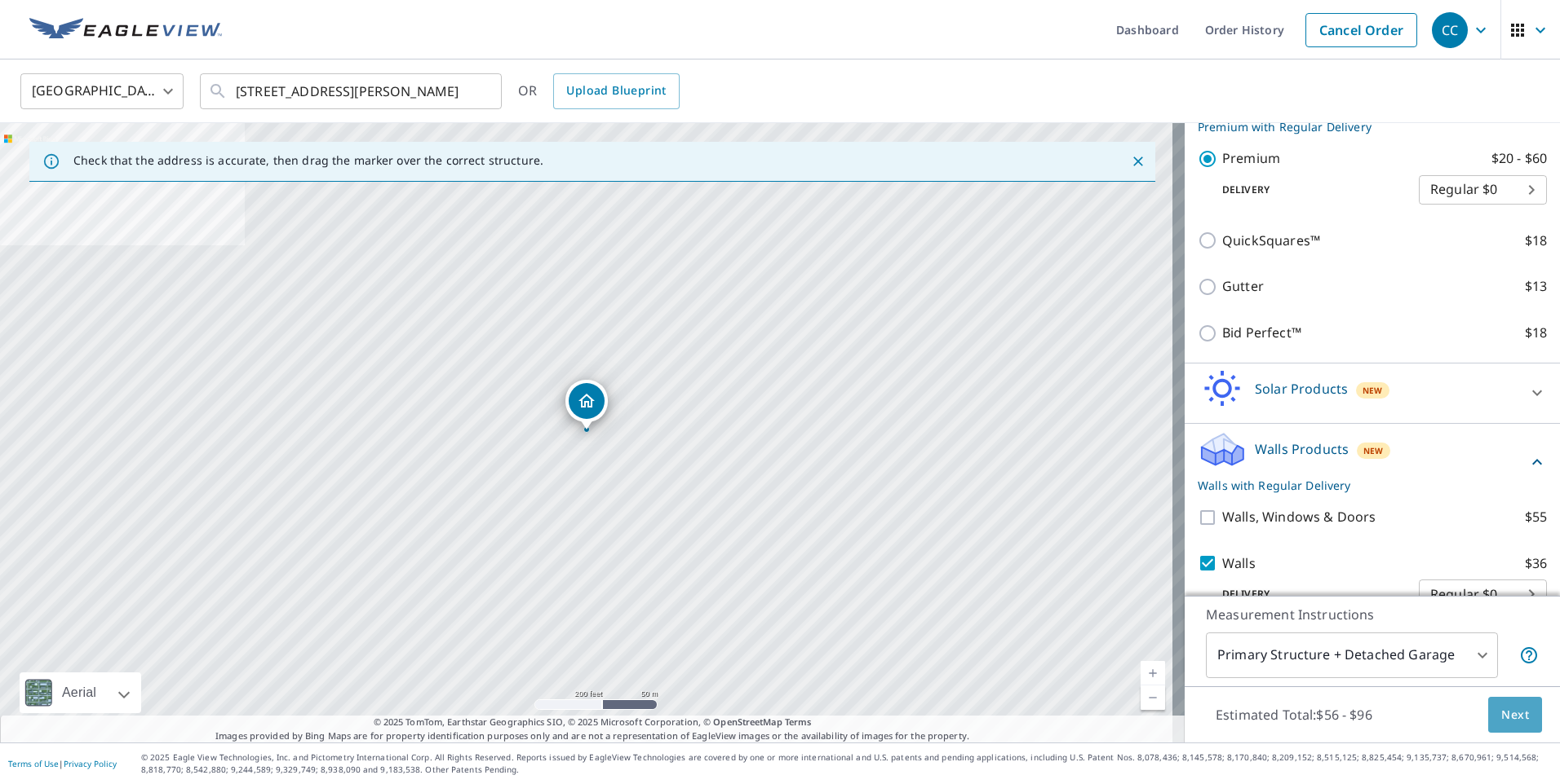
click at [1512, 723] on span "Next" at bounding box center [1515, 715] width 28 height 20
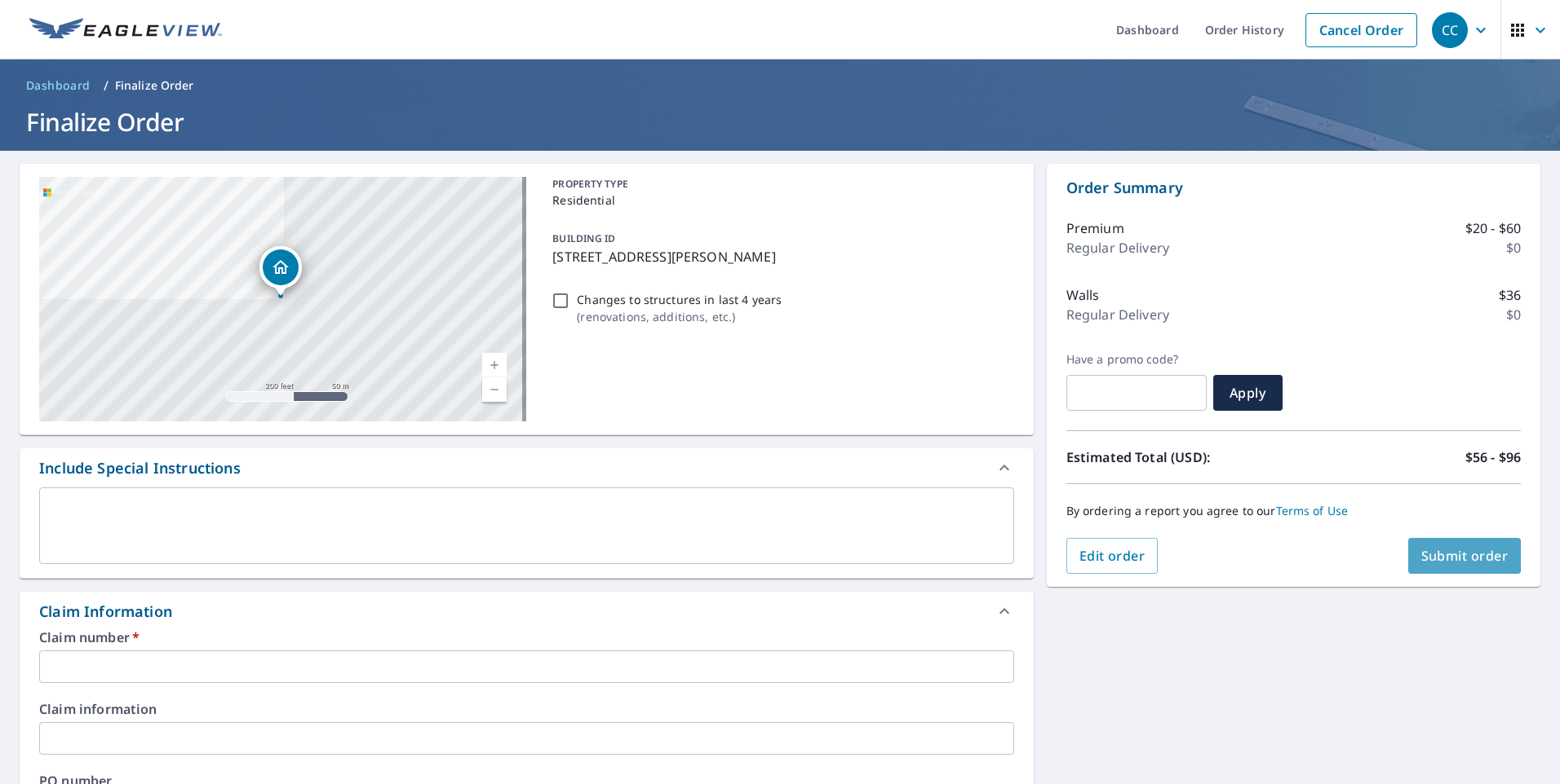
click at [1461, 566] on button "Submit order" at bounding box center [1465, 556] width 113 height 36
checkbox input "true"
click at [775, 675] on input "text" at bounding box center [527, 666] width 975 height 33
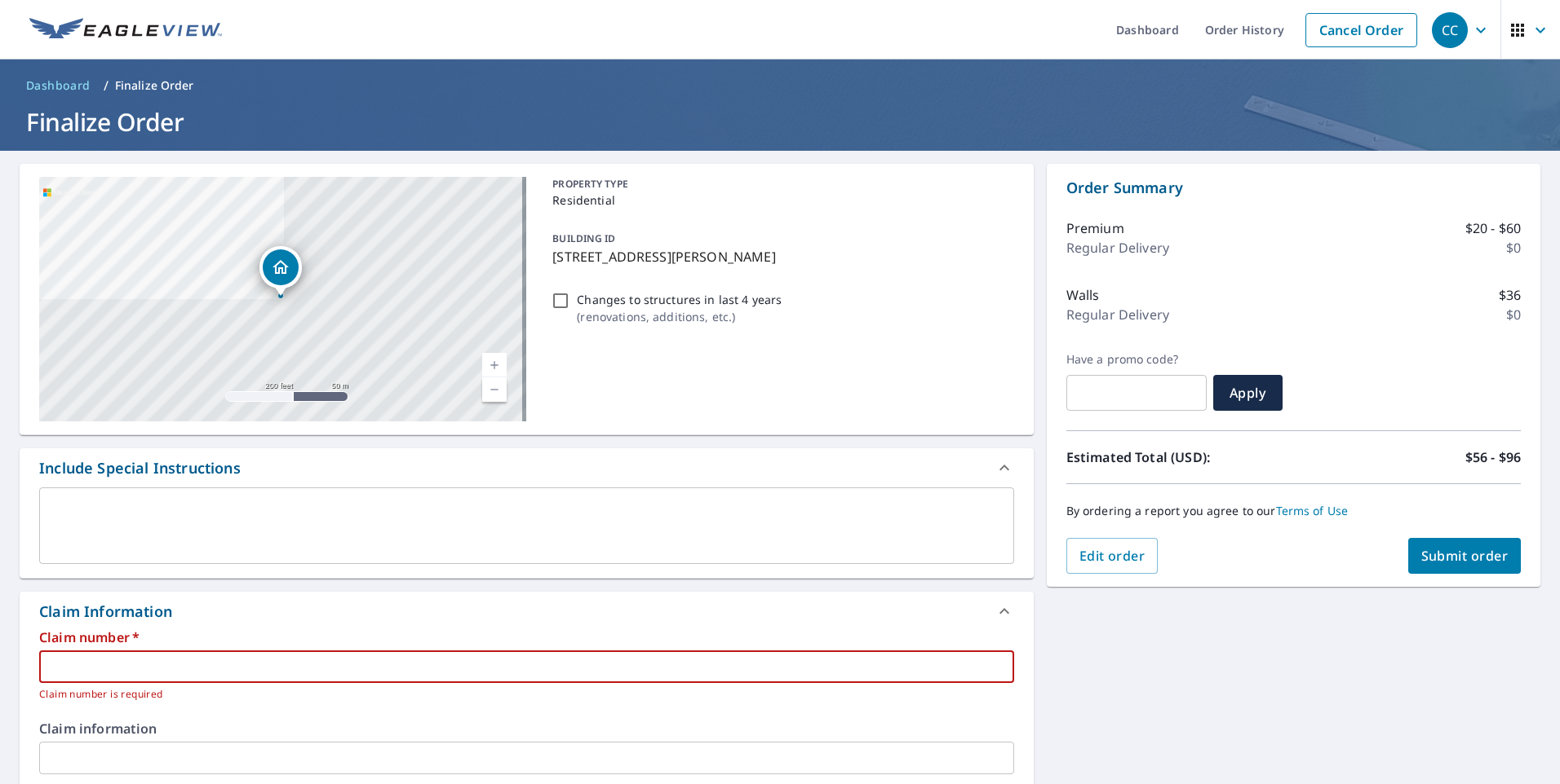
type input "P"
checkbox input "true"
type input "Pu"
checkbox input "true"
type input "Pur"
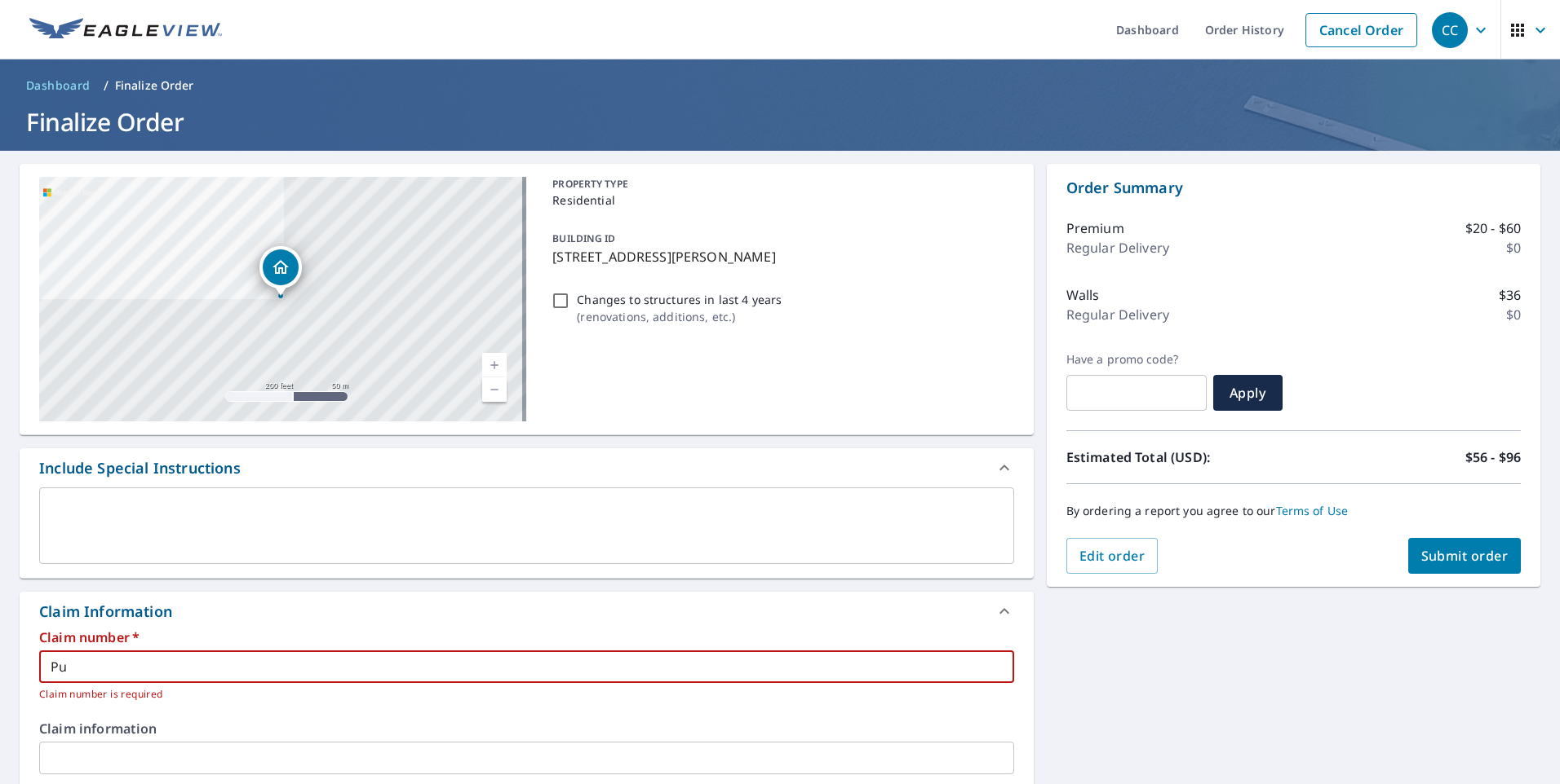
checkbox input "true"
type input "Pure"
checkbox input "true"
type input "Pure"
checkbox input "true"
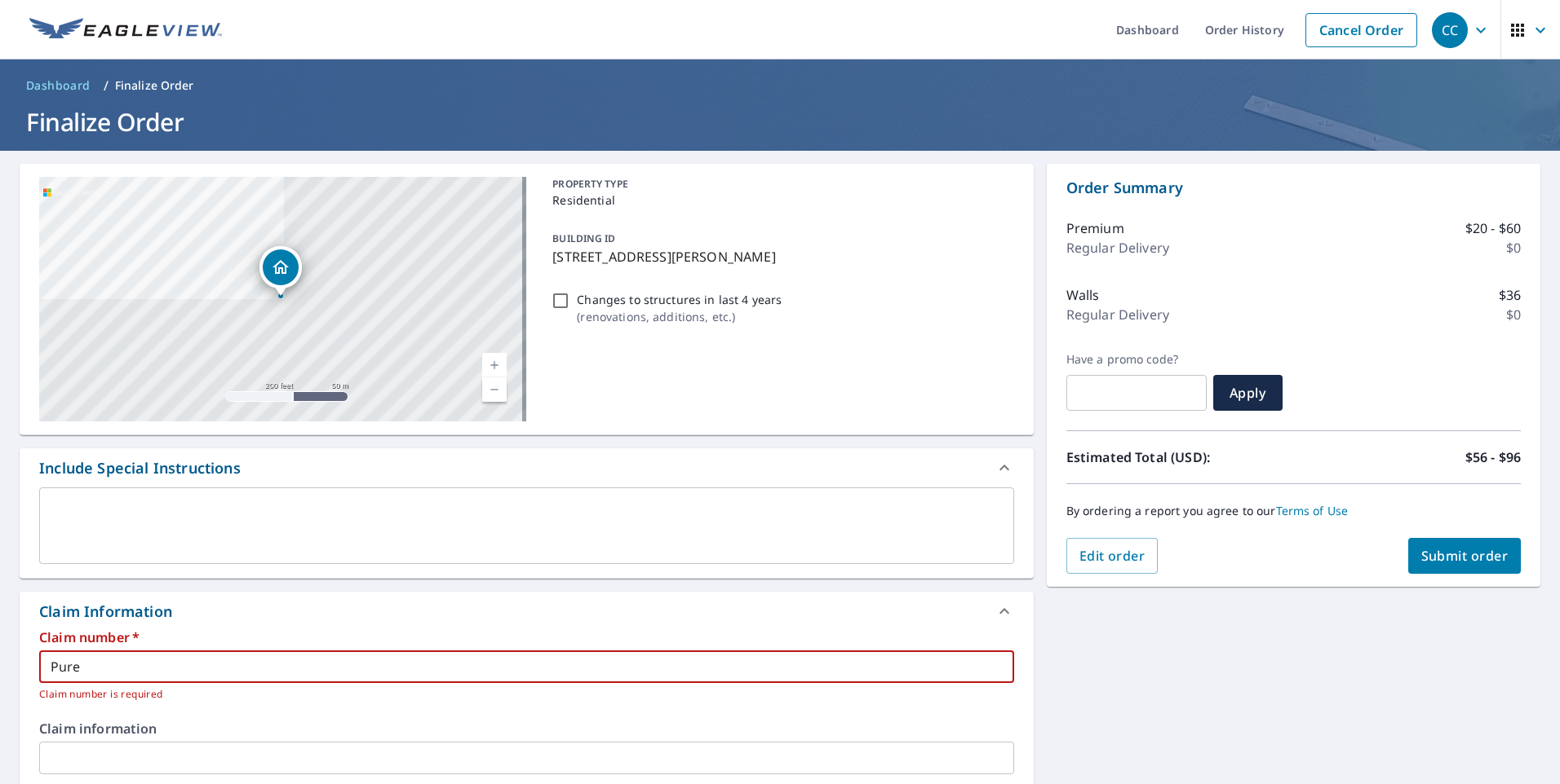
type input "Pure B"
checkbox input "true"
type input "Pure Bl"
checkbox input "true"
type input "Pure Blu"
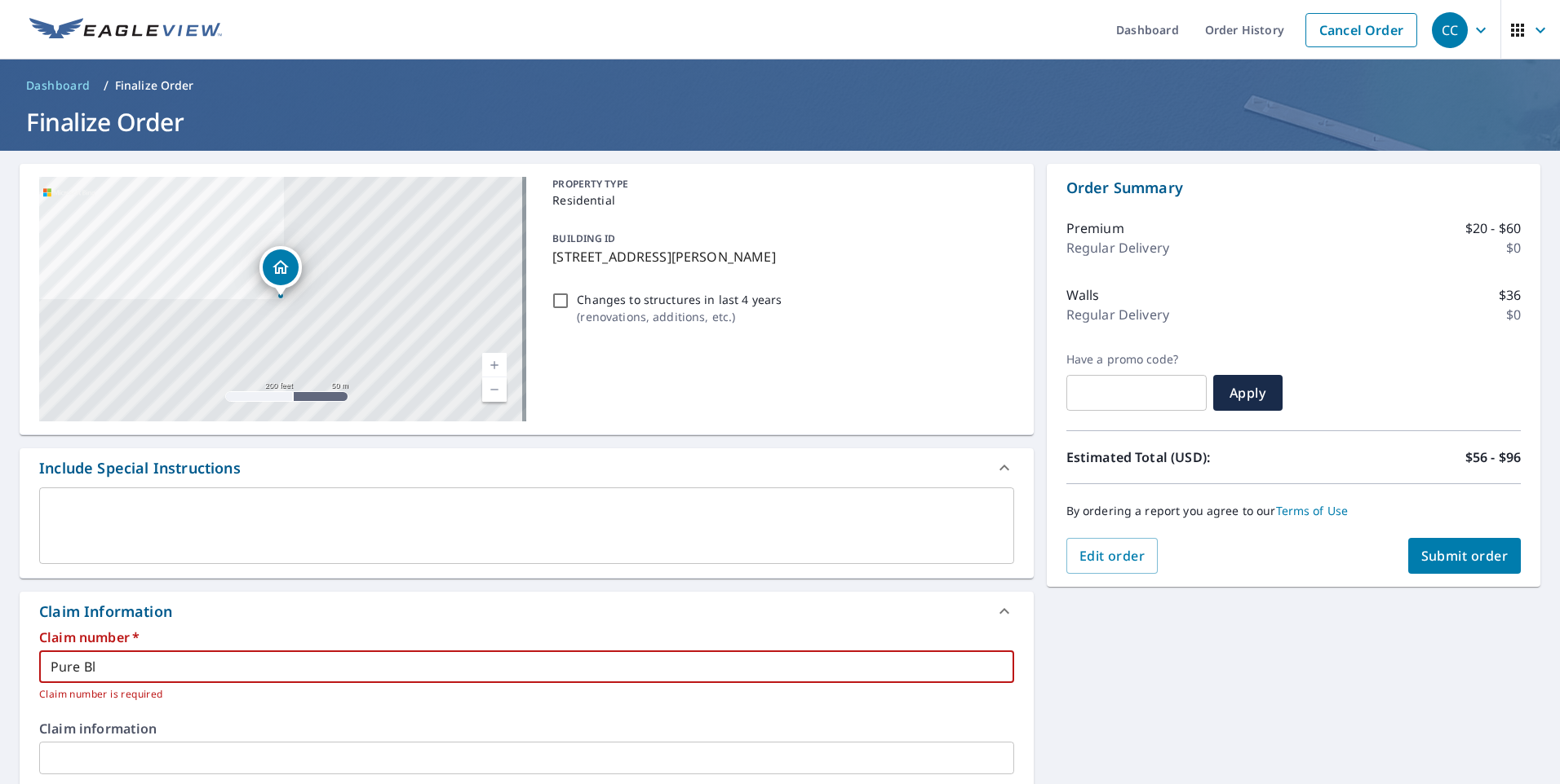
checkbox input "true"
type input "Pure Blue"
checkbox input "true"
type input "Pure Blue"
checkbox input "true"
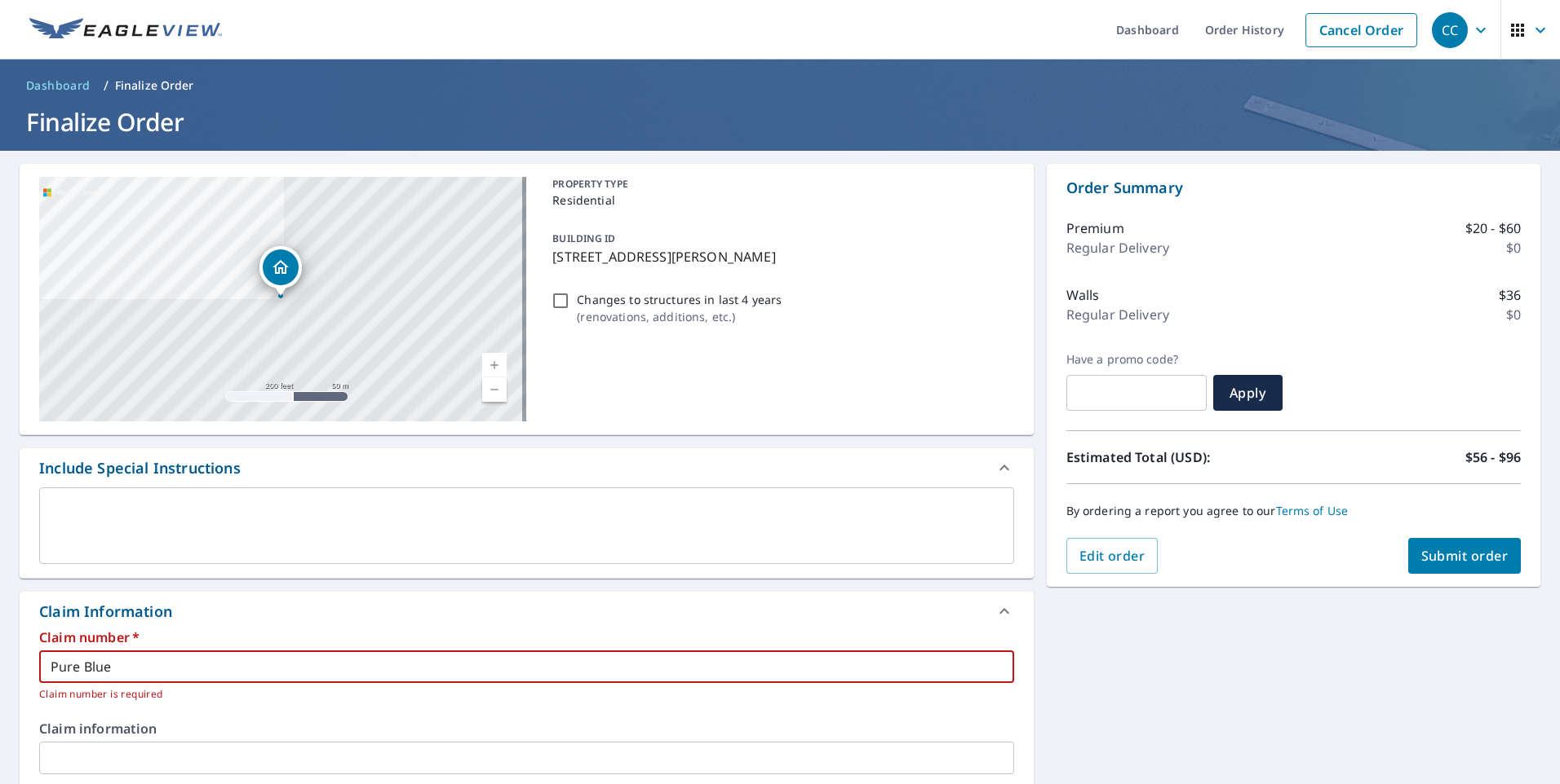
type input "Pure Blue"
click at [1435, 549] on span "Submit order" at bounding box center [1465, 556] width 87 height 18
checkbox input "true"
